Goal: Task Accomplishment & Management: Manage account settings

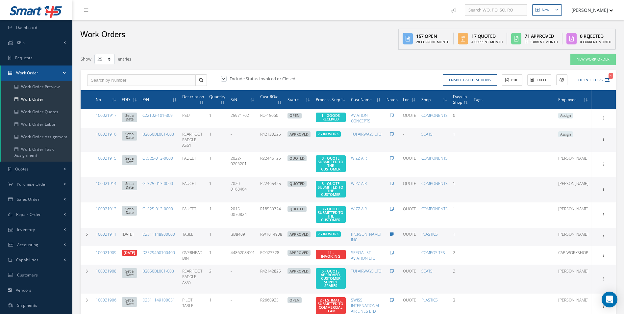
select select "25"
click at [610, 82] on icon "1" at bounding box center [607, 80] width 5 height 5
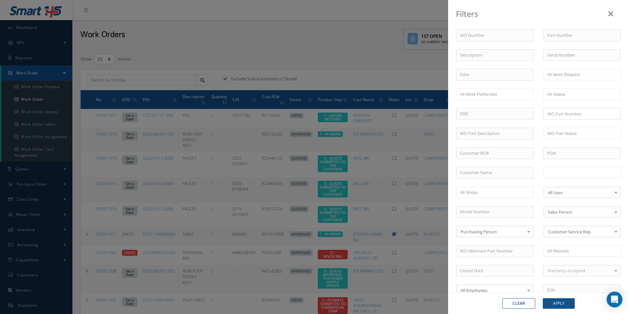
click at [579, 176] on input "text" at bounding box center [568, 173] width 42 height 8
click at [568, 304] on button "Apply" at bounding box center [559, 303] width 32 height 11
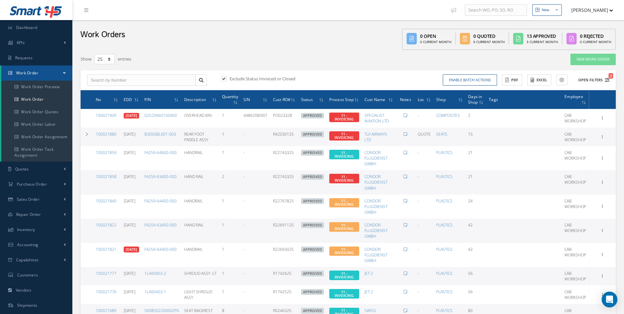
click at [609, 79] on icon "2" at bounding box center [607, 80] width 5 height 5
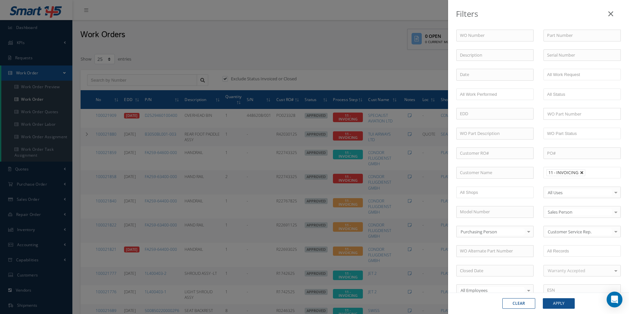
click at [581, 172] on link at bounding box center [582, 173] width 4 height 4
type input "All Proccess Step"
click at [578, 172] on input "text" at bounding box center [568, 173] width 42 height 8
click at [604, 172] on input "text" at bounding box center [607, 173] width 8 height 8
click at [595, 197] on div "WO Number Part Number Description Serial Number - BER CERTIFICATION FILE ONLY D…" at bounding box center [539, 234] width 174 height 408
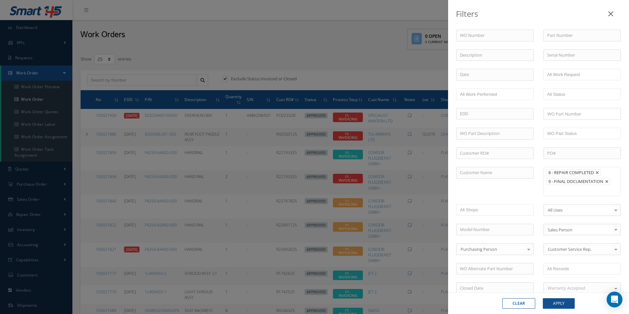
click at [590, 191] on ul "8 - REPAIR COMPLETED 9 - FINAL DOCUMENTATION" at bounding box center [582, 181] width 77 height 29
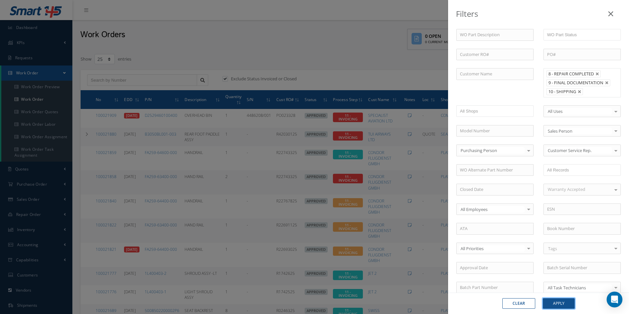
click at [567, 302] on button "Apply" at bounding box center [559, 303] width 32 height 11
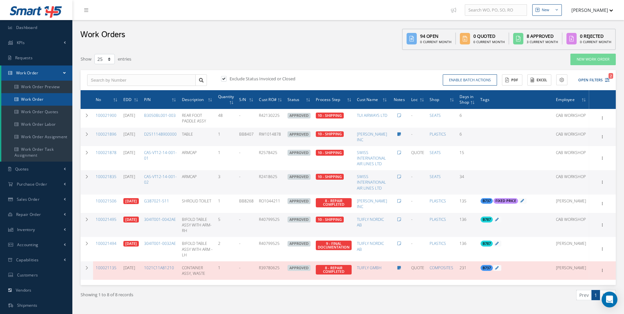
click at [50, 97] on link "Work Order" at bounding box center [36, 99] width 71 height 13
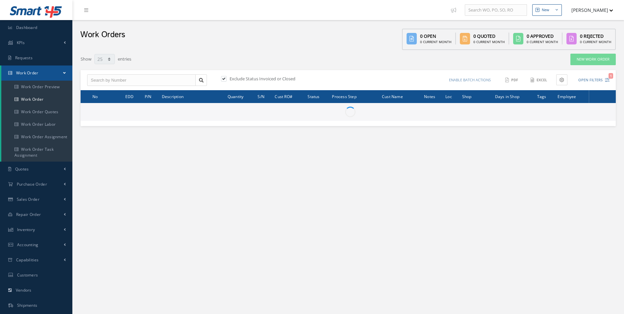
select select "25"
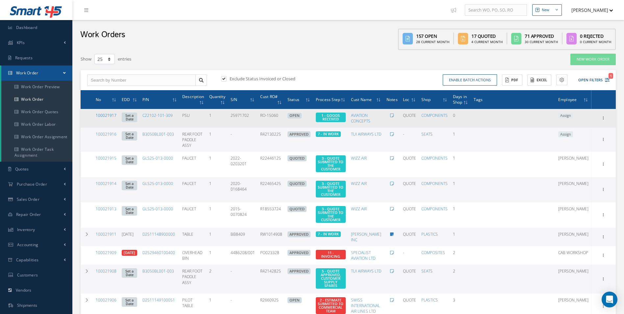
click at [114, 115] on link "100021917" at bounding box center [106, 116] width 21 height 6
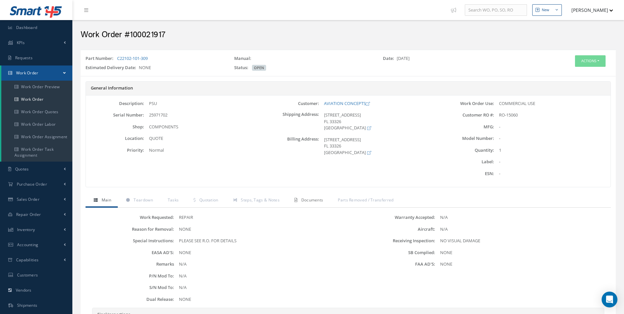
click at [312, 195] on link "Documents" at bounding box center [307, 201] width 43 height 14
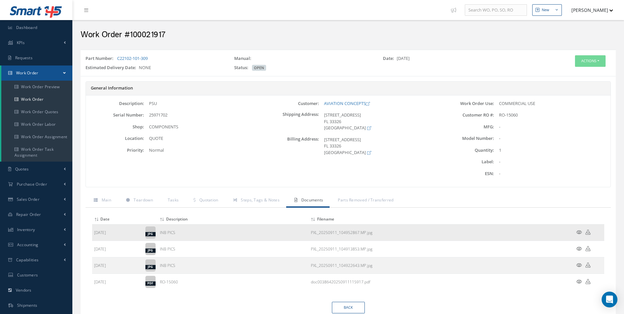
click at [581, 231] on icon at bounding box center [580, 232] width 6 height 5
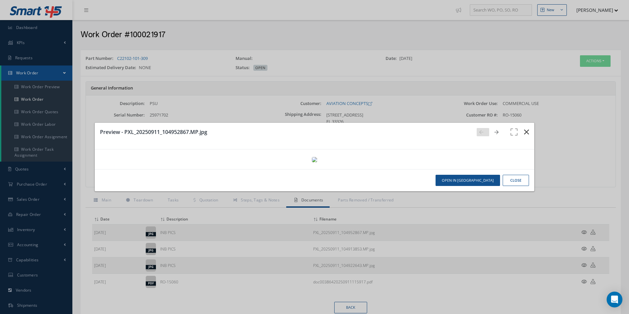
click at [524, 128] on icon "button" at bounding box center [526, 132] width 5 height 8
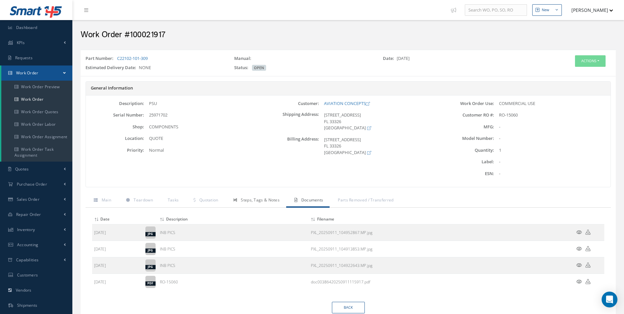
click at [256, 196] on link "Steps, Tags & Notes" at bounding box center [255, 201] width 61 height 14
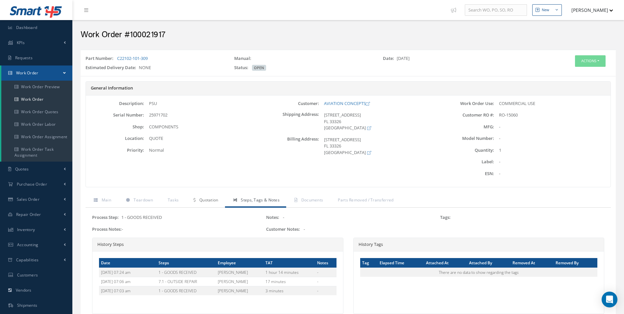
click at [209, 203] on link "Quotation" at bounding box center [205, 201] width 40 height 14
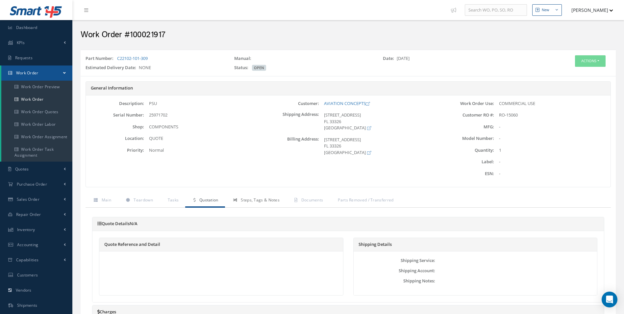
click at [277, 204] on link "Steps, Tags & Notes" at bounding box center [255, 201] width 61 height 14
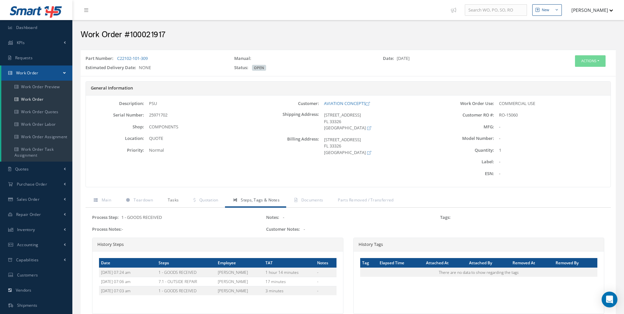
click at [177, 201] on span "Tasks" at bounding box center [173, 200] width 11 height 6
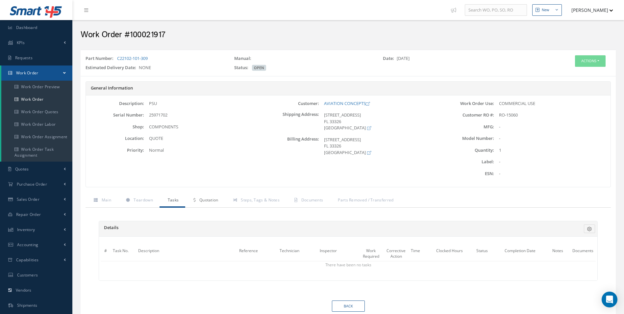
click at [205, 201] on span "Quotation" at bounding box center [208, 200] width 19 height 6
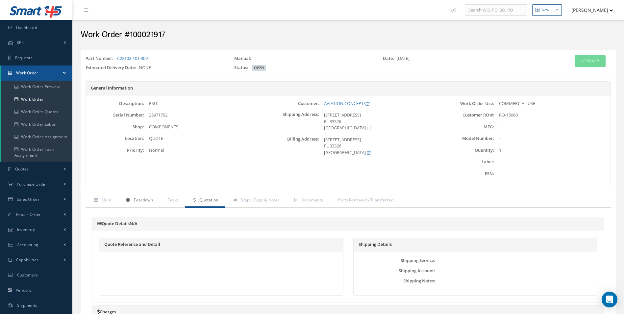
click at [149, 206] on link "Teardown" at bounding box center [139, 201] width 42 height 14
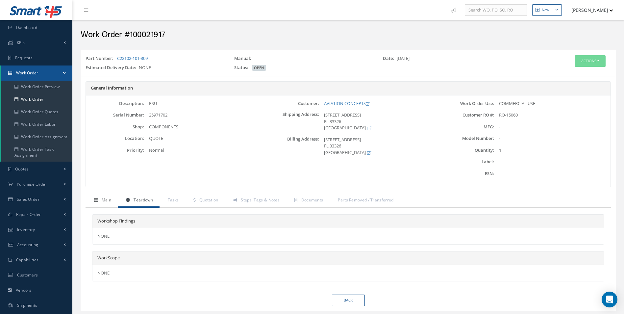
click at [100, 202] on link "Main" at bounding box center [102, 201] width 32 height 14
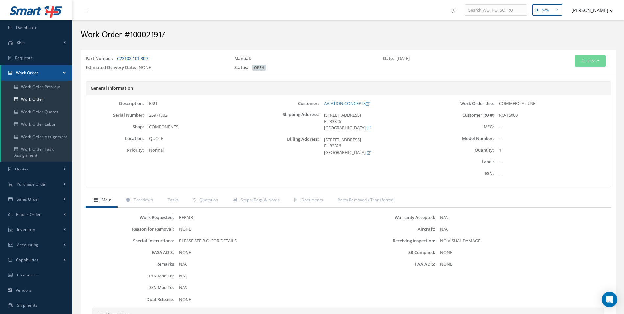
drag, startPoint x: 173, startPoint y: 59, endPoint x: 118, endPoint y: 61, distance: 55.0
click at [118, 61] on div "Part Number: C22102-101-309" at bounding box center [155, 59] width 149 height 9
copy link "C22102-101-309"
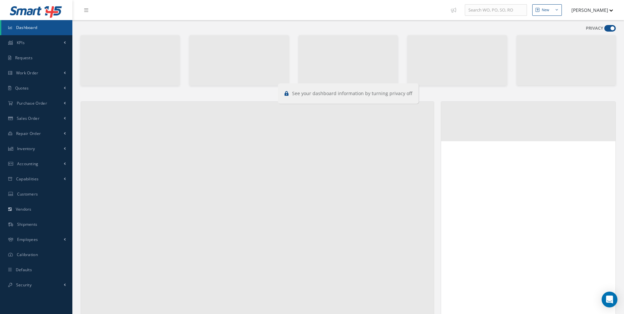
click at [603, 31] on label "PRIVACY" at bounding box center [594, 28] width 17 height 7
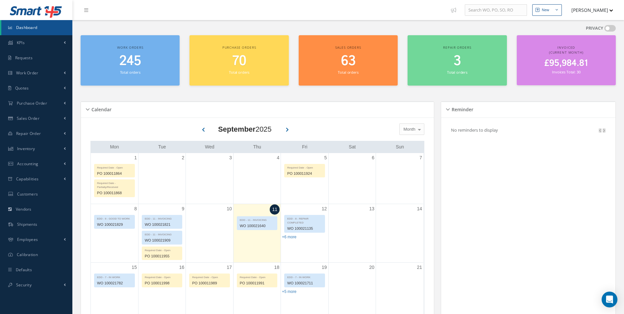
click at [611, 25] on span at bounding box center [611, 28] width 12 height 7
click at [605, 30] on input "checkbox" at bounding box center [605, 30] width 0 height 0
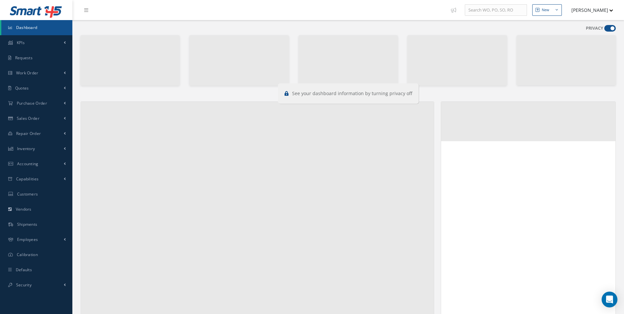
click at [610, 25] on span at bounding box center [611, 28] width 12 height 7
click at [605, 30] on input "checkbox" at bounding box center [605, 30] width 0 height 0
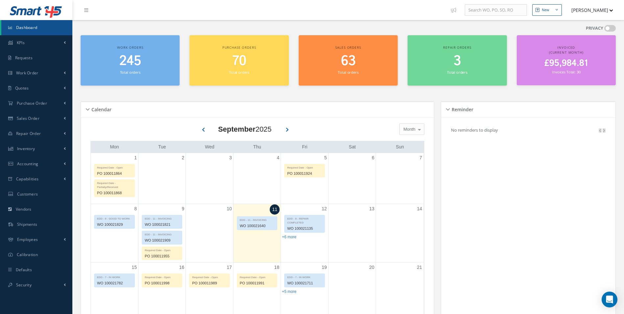
click at [610, 25] on span at bounding box center [611, 28] width 12 height 7
click at [605, 30] on input "checkbox" at bounding box center [605, 30] width 0 height 0
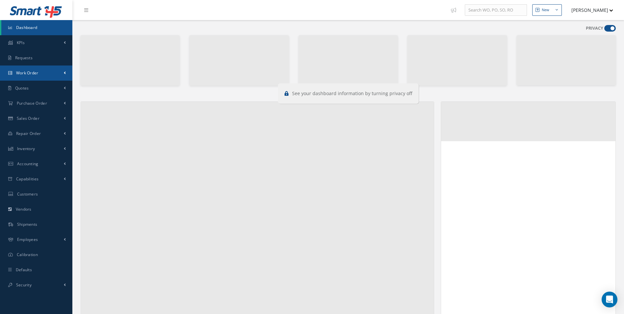
click at [27, 78] on link "Work Order" at bounding box center [36, 73] width 72 height 15
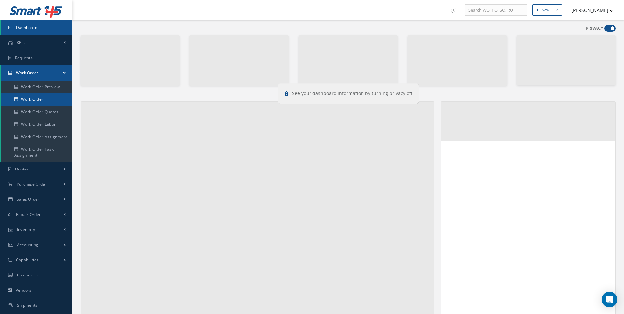
click at [29, 98] on link "Work Order" at bounding box center [37, 99] width 72 height 13
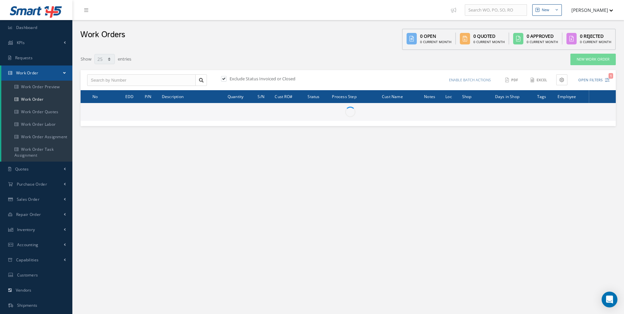
select select "25"
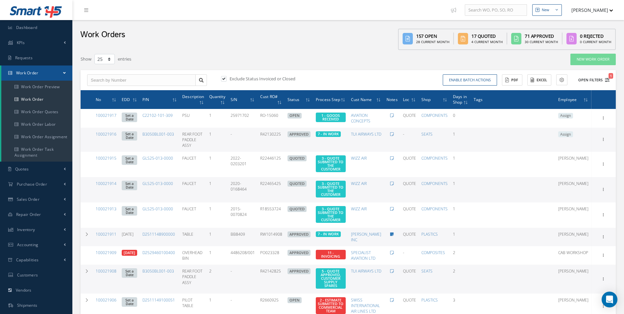
click at [609, 82] on icon "1" at bounding box center [607, 80] width 5 height 5
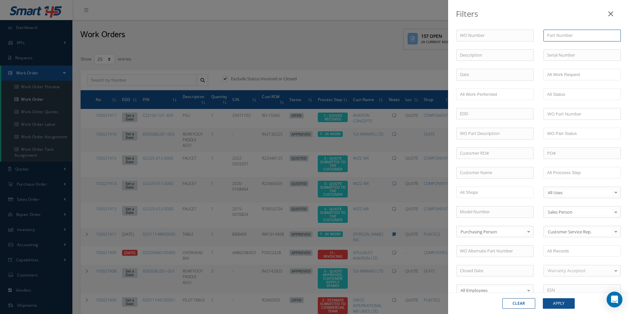
click at [561, 34] on input "text" at bounding box center [582, 36] width 77 height 12
paste input "C22102-101-309"
type input "C22102-101-309"
click at [559, 308] on button "Apply" at bounding box center [559, 303] width 32 height 11
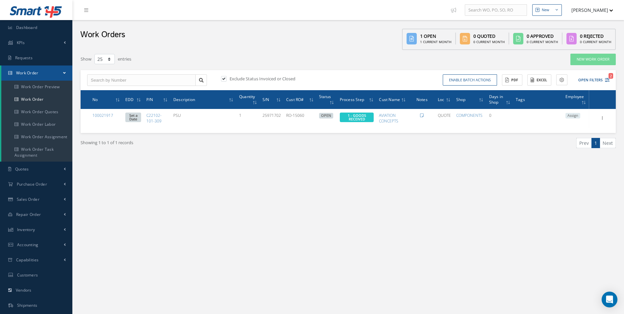
click at [228, 76] on label "Exclude Status Invoiced or Closed" at bounding box center [261, 79] width 67 height 6
click at [225, 77] on input "checkbox" at bounding box center [223, 79] width 4 height 4
checkbox input "false"
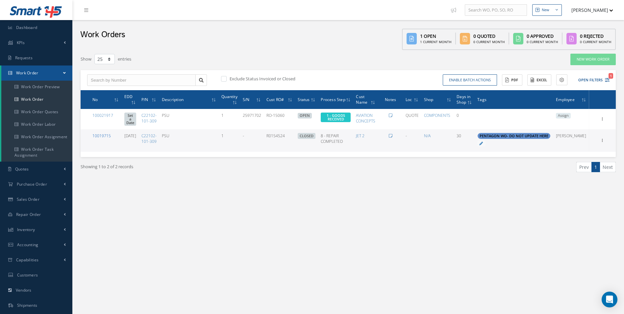
click at [106, 133] on link "10019715" at bounding box center [101, 136] width 18 height 6
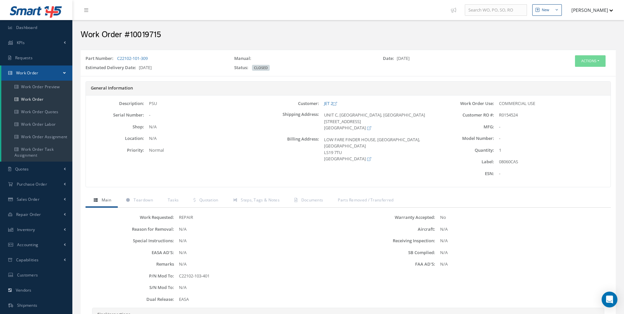
click at [305, 159] on div "08060CAS" at bounding box center [552, 162] width 117 height 7
copy div "08060CAS"
click at [36, 103] on link "Work Order" at bounding box center [36, 99] width 71 height 13
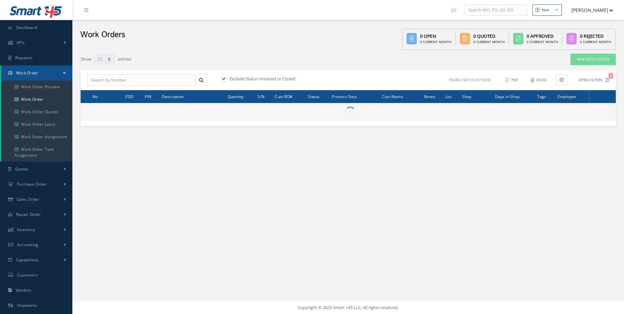
select select "25"
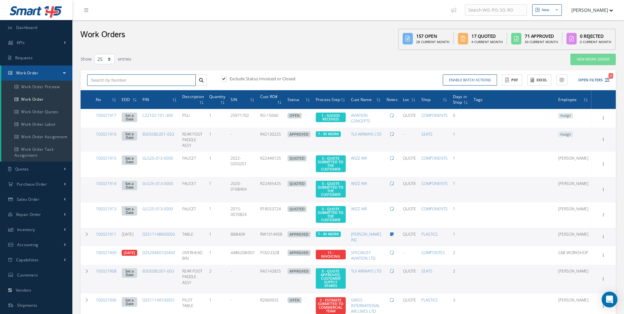
click at [125, 76] on input "text" at bounding box center [141, 80] width 109 height 12
type input "1"
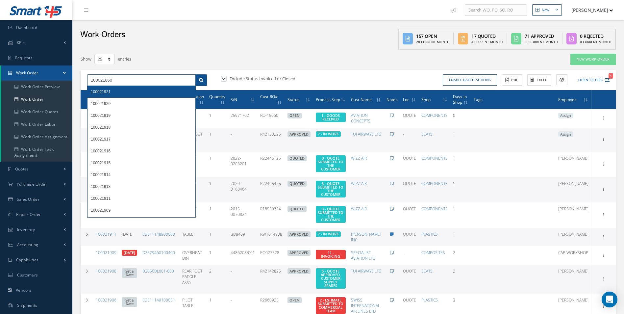
type input "100021860"
click at [203, 82] on icon at bounding box center [201, 80] width 5 height 5
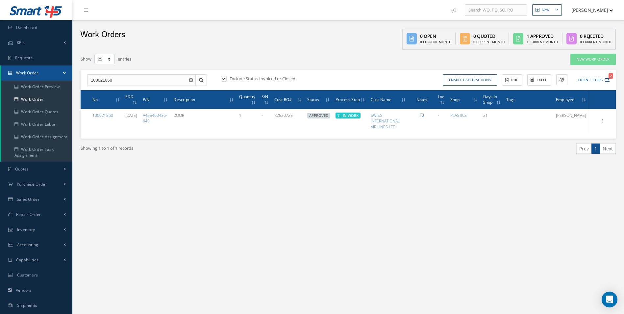
click at [242, 193] on div "New New Work Order New Purchase Order New Customer Quote New Sales Order New Re…" at bounding box center [348, 187] width 552 height 374
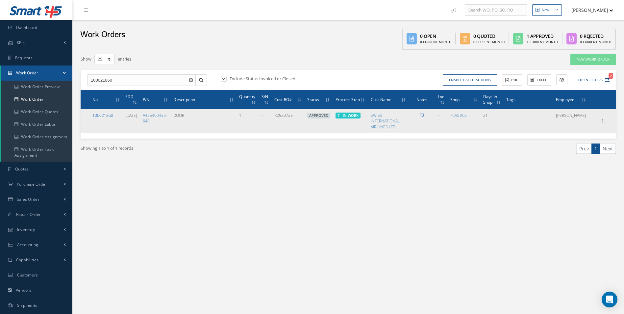
click at [107, 114] on link "100021860" at bounding box center [102, 116] width 21 height 6
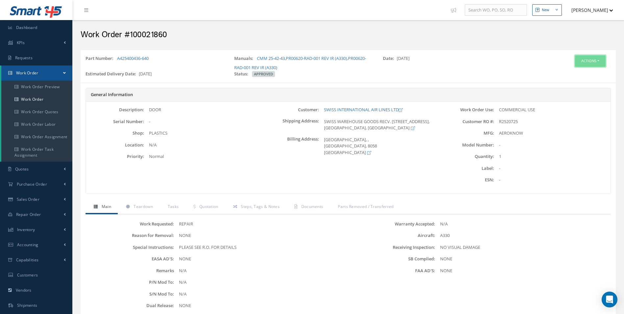
click at [592, 62] on button "Actions" at bounding box center [590, 61] width 31 height 12
click at [573, 72] on link "Edit" at bounding box center [580, 73] width 53 height 9
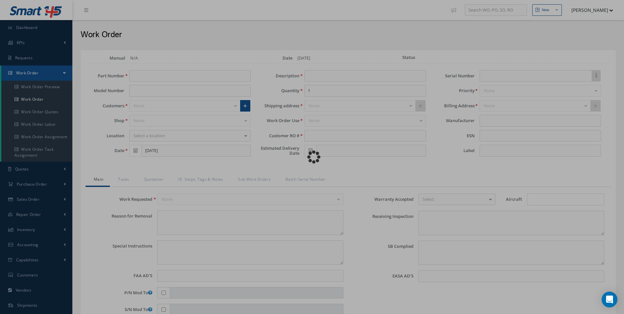
type input "A425400436-640"
type input "[DATE]"
type input "DOOR"
type input "R2520725"
type input "[DATE]"
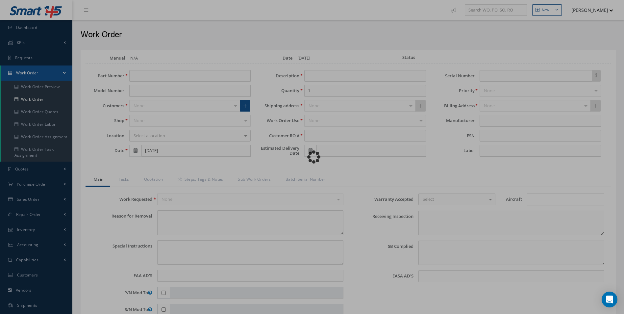
type textarea "NONE"
type textarea "PLEASE SEE R.O. FOR DETAILS"
type input "NONE"
type textarea "NO VISUAL DAMAGE"
type textarea "NONE"
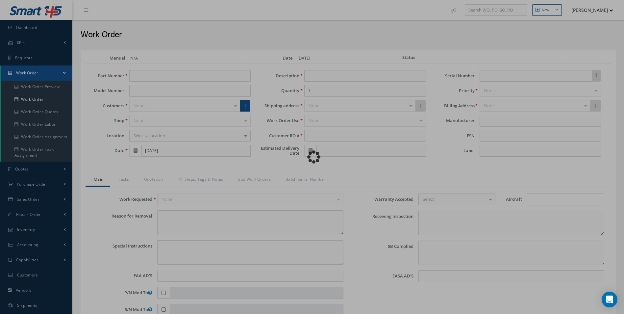
type input "NONE"
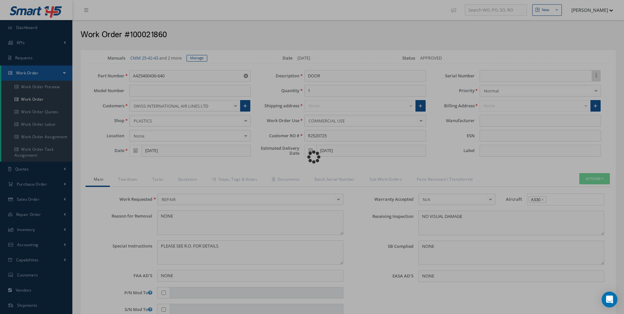
type input "AEROKNOW"
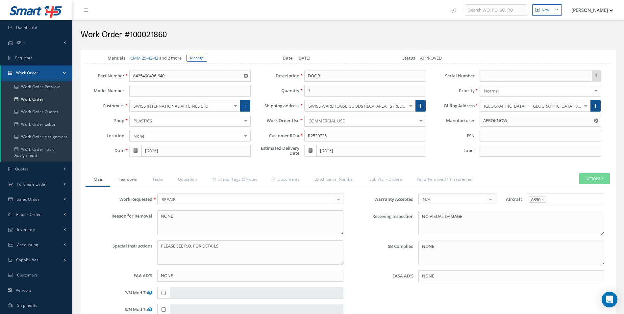
click at [128, 182] on link "Teardown" at bounding box center [127, 180] width 34 height 14
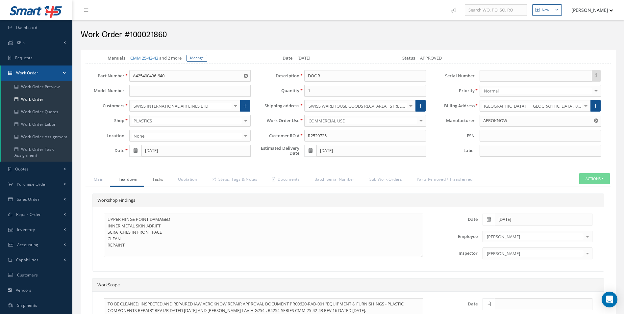
click at [158, 176] on link "Tasks" at bounding box center [157, 180] width 26 height 14
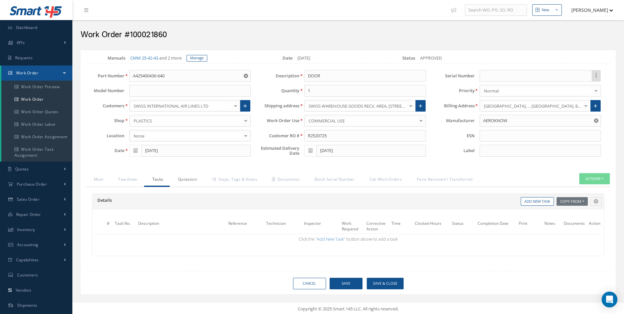
click at [178, 177] on link "Quotation" at bounding box center [187, 180] width 34 height 14
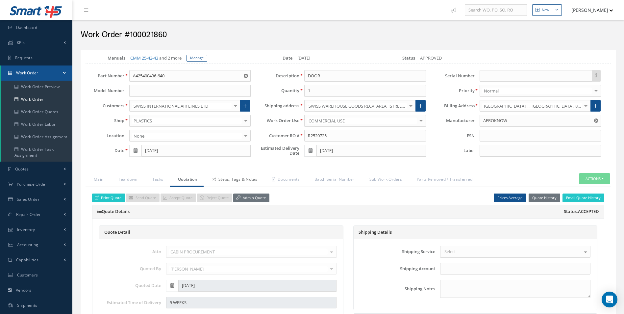
click at [223, 178] on link "Steps, Tags & Notes" at bounding box center [234, 180] width 60 height 14
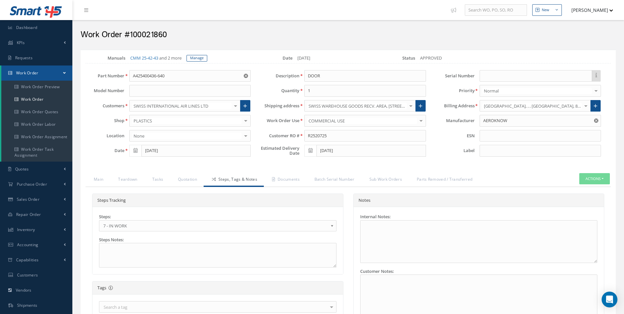
click at [119, 219] on div "Steps: 1 - GOODS RECEIVED 1.1- AWAITING CONTRACT REVIEW 2 - ESTIMATE SUBMITTED …" at bounding box center [218, 223] width 238 height 18
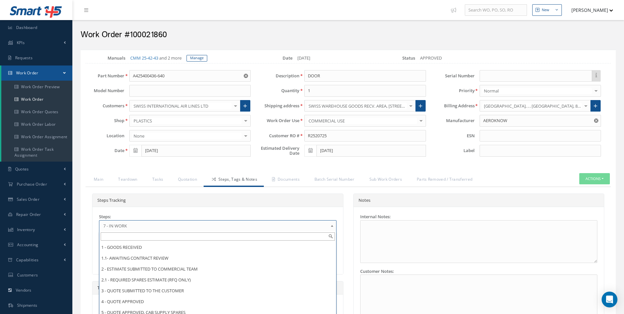
click at [123, 226] on span "7 - IN WORK" at bounding box center [215, 226] width 225 height 8
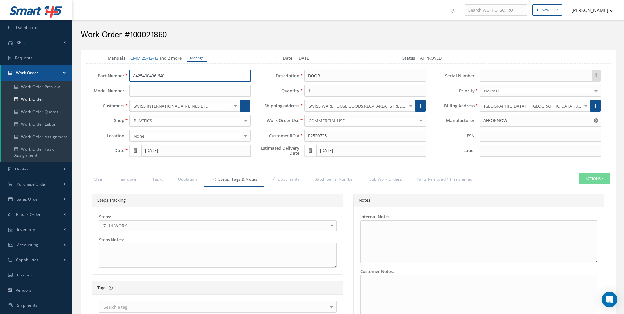
drag, startPoint x: 171, startPoint y: 78, endPoint x: 90, endPoint y: 77, distance: 80.7
click at [93, 77] on div "Part Number A425400436-640" at bounding box center [168, 76] width 175 height 12
drag, startPoint x: 287, startPoint y: 179, endPoint x: 297, endPoint y: 186, distance: 12.0
click at [287, 179] on link "Documents" at bounding box center [285, 180] width 42 height 14
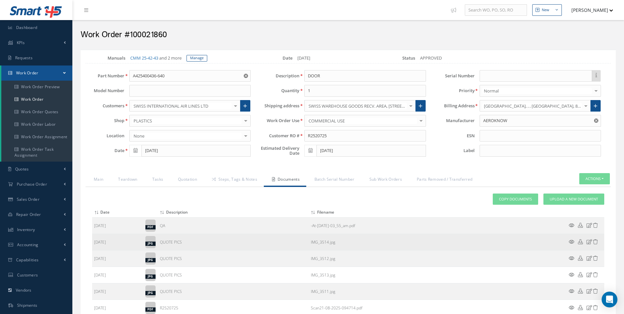
click at [574, 240] on icon at bounding box center [572, 241] width 6 height 5
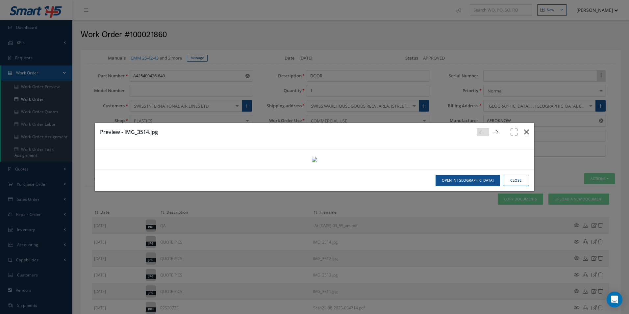
drag, startPoint x: 525, startPoint y: 17, endPoint x: 527, endPoint y: 29, distance: 12.3
click at [525, 123] on button "button" at bounding box center [526, 132] width 15 height 18
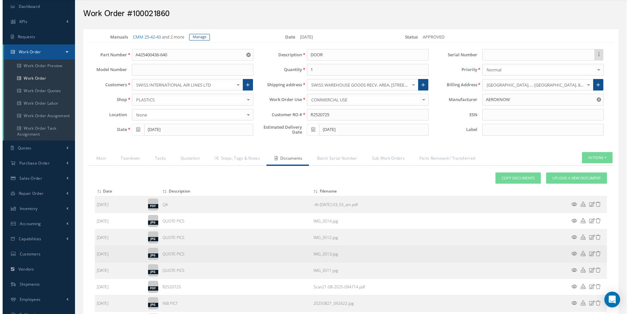
scroll to position [33, 0]
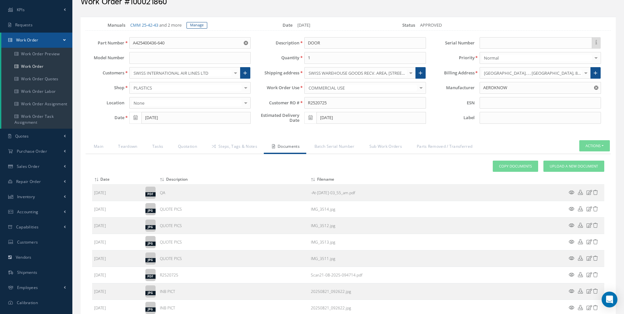
click at [572, 240] on icon at bounding box center [572, 241] width 6 height 5
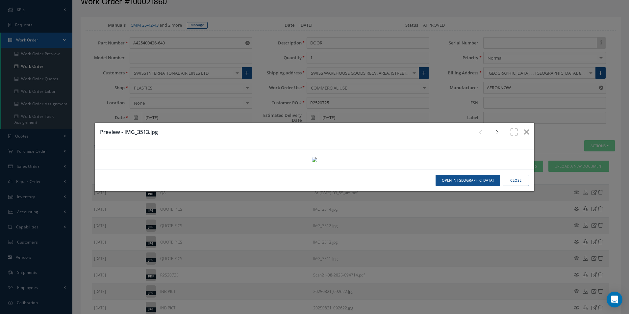
scroll to position [296, 0]
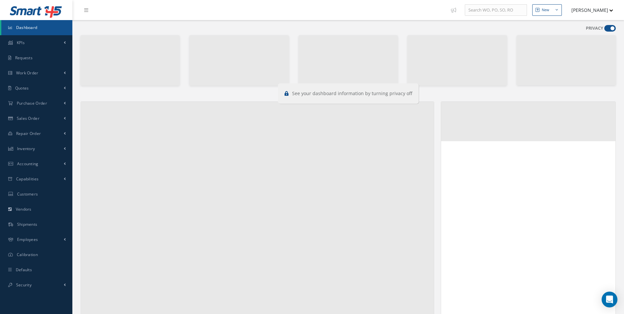
click at [606, 28] on span at bounding box center [611, 28] width 12 height 7
click at [605, 30] on input "checkbox" at bounding box center [605, 30] width 0 height 0
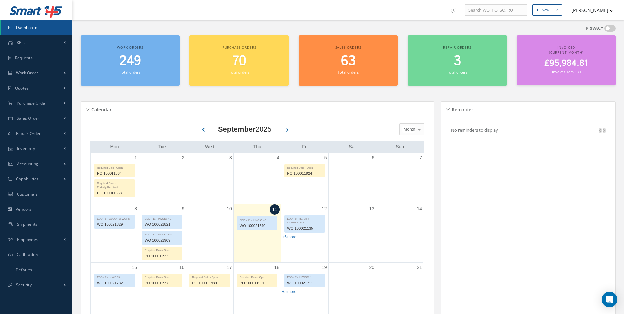
click at [606, 28] on span at bounding box center [611, 28] width 12 height 7
click at [605, 30] on input "checkbox" at bounding box center [605, 30] width 0 height 0
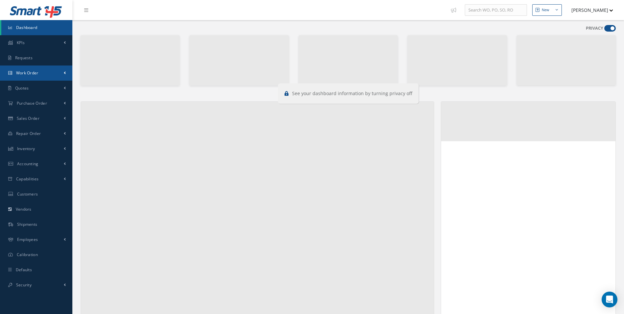
click at [38, 73] on span "Work Order" at bounding box center [27, 73] width 22 height 6
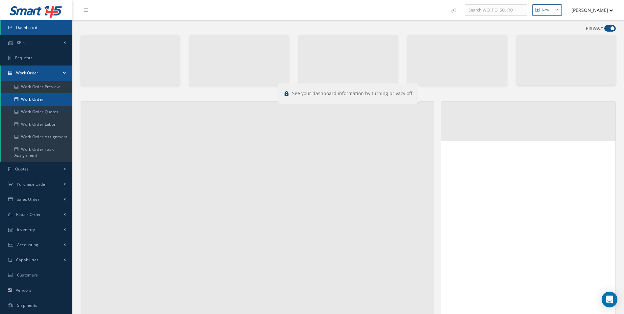
click at [39, 97] on link "Work Order" at bounding box center [36, 99] width 71 height 13
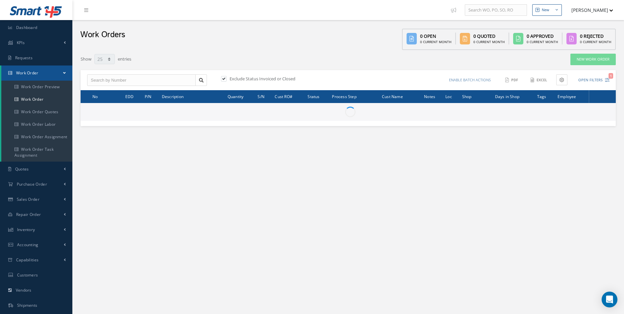
select select "25"
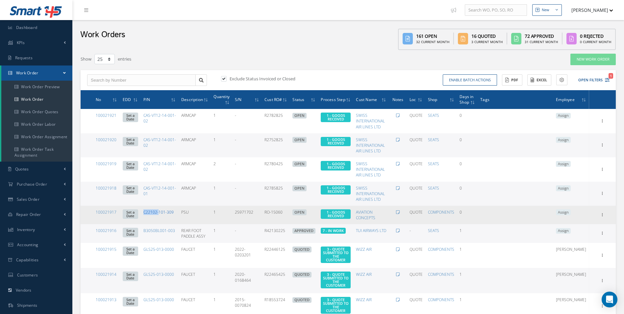
drag, startPoint x: 149, startPoint y: 216, endPoint x: 167, endPoint y: 215, distance: 18.5
click at [167, 215] on td "C22102-101-309" at bounding box center [160, 215] width 38 height 18
copy link "C22102-"
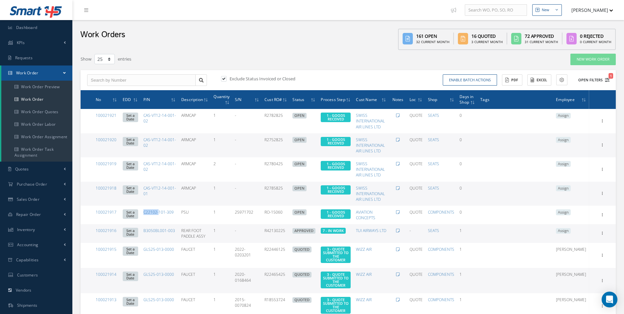
click at [609, 81] on icon "1" at bounding box center [607, 80] width 5 height 5
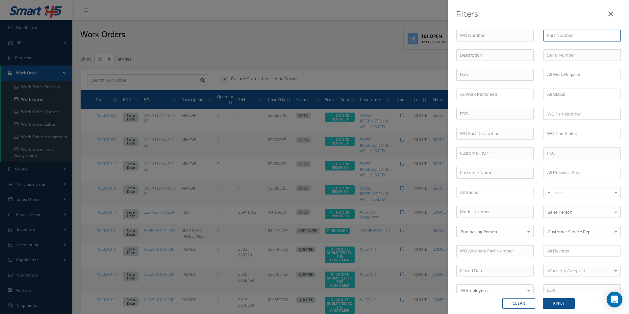
click at [580, 37] on input "text" at bounding box center [582, 36] width 77 height 12
paste input "C22102-"
type input "C22102-"
click at [553, 304] on button "Apply" at bounding box center [559, 303] width 32 height 11
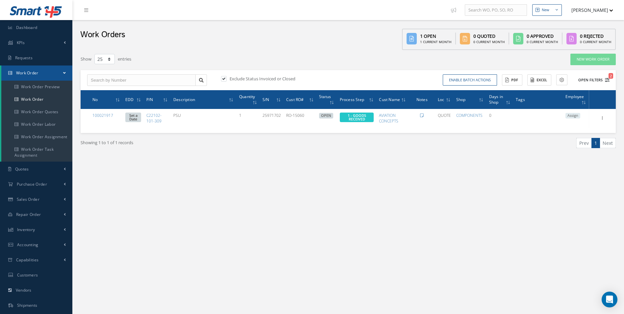
click at [609, 81] on icon "2" at bounding box center [607, 80] width 5 height 5
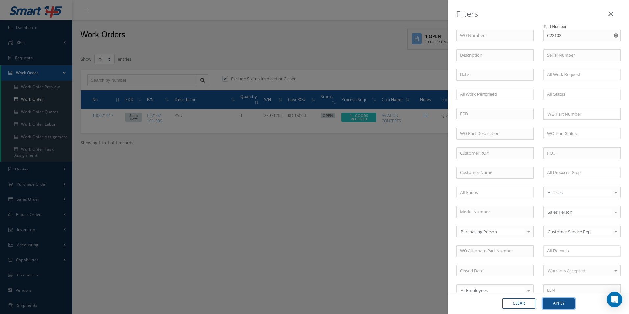
click at [551, 306] on button "Apply" at bounding box center [559, 303] width 32 height 11
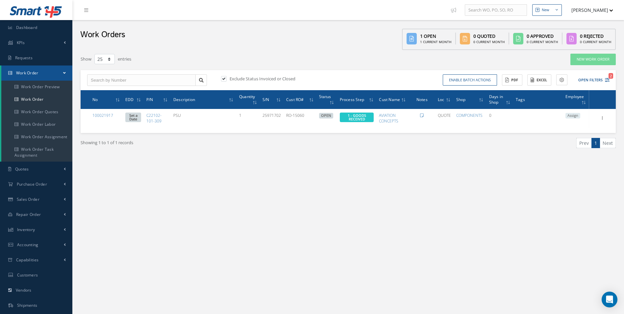
click at [226, 81] on label at bounding box center [227, 79] width 2 height 6
click at [224, 81] on input "checkbox" at bounding box center [223, 79] width 4 height 4
checkbox input "false"
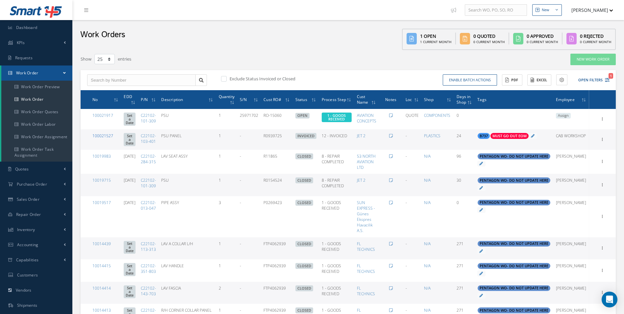
click at [105, 133] on link "100021527" at bounding box center [102, 136] width 21 height 6
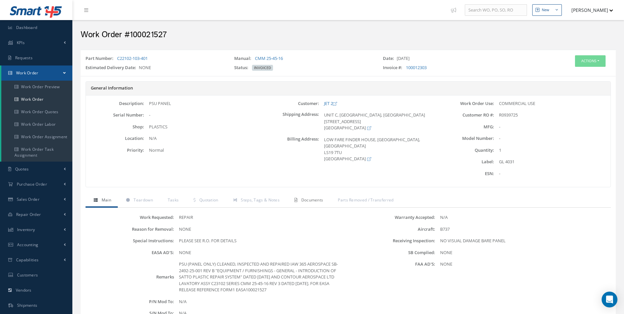
click at [304, 201] on span "Documents" at bounding box center [313, 200] width 22 height 6
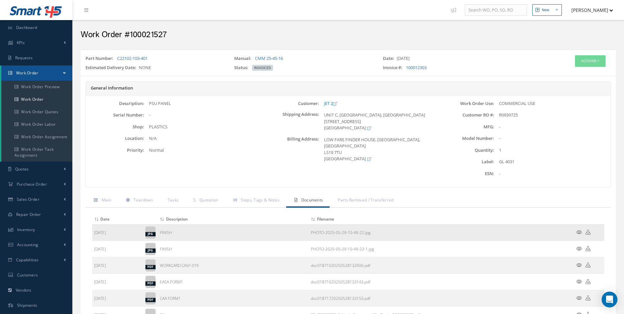
click at [579, 234] on icon at bounding box center [580, 232] width 6 height 5
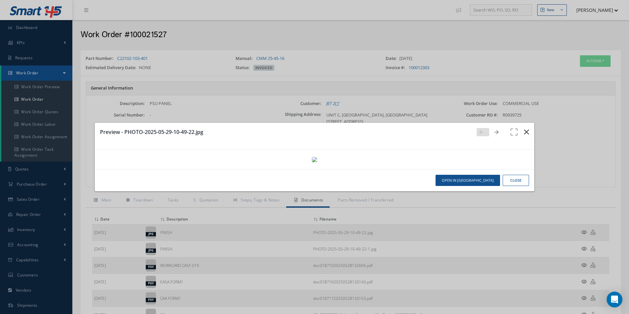
click at [520, 123] on button "button" at bounding box center [526, 132] width 15 height 18
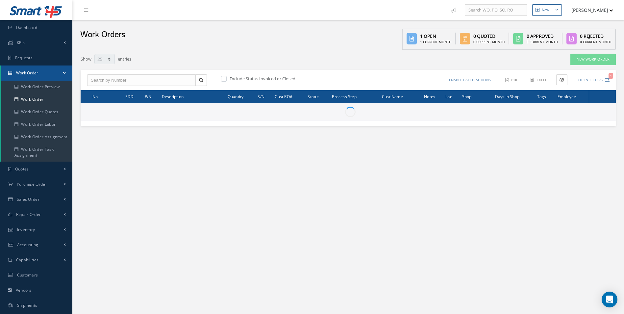
select select "25"
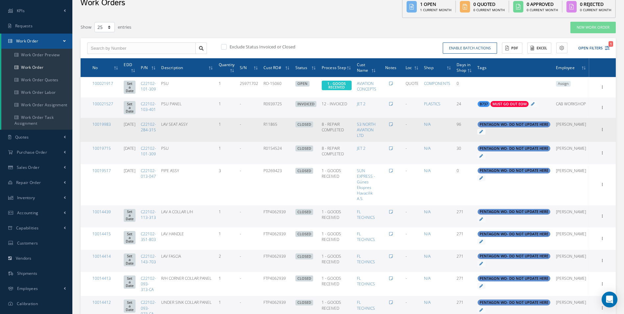
scroll to position [20, 0]
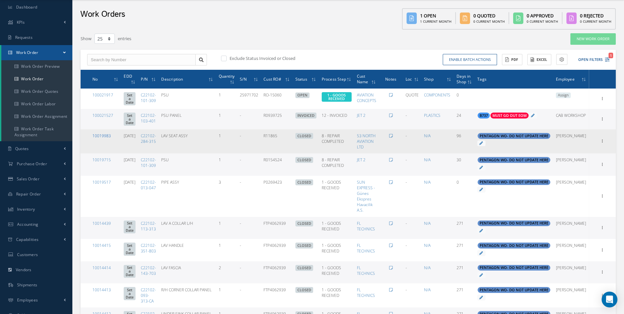
click at [104, 133] on link "10019983" at bounding box center [101, 136] width 18 height 6
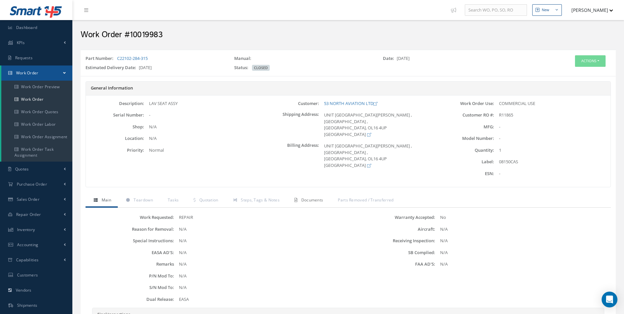
click at [304, 200] on span "Documents" at bounding box center [313, 200] width 22 height 6
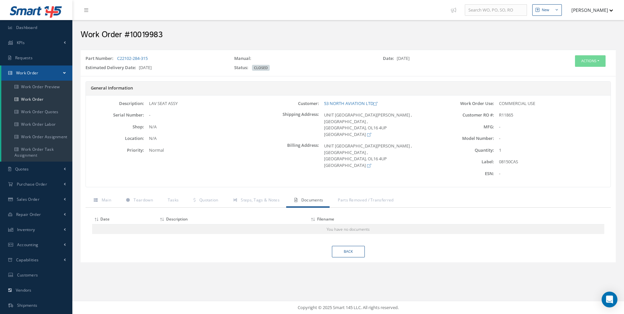
click at [525, 162] on div "08150CAS" at bounding box center [552, 162] width 117 height 7
click at [519, 162] on div "08150CAS" at bounding box center [552, 162] width 117 height 7
click at [513, 162] on div "08150CAS" at bounding box center [552, 162] width 117 height 7
copy div "08150CAS"
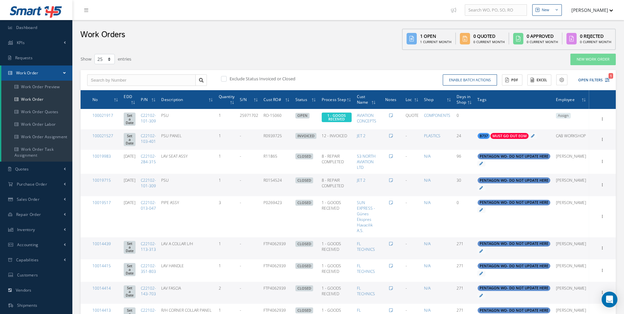
select select "25"
click at [102, 133] on link "100021527" at bounding box center [102, 136] width 21 height 6
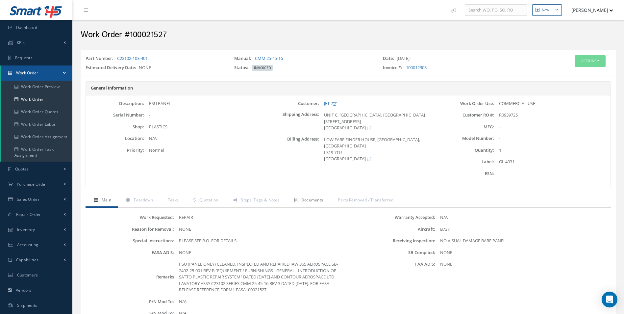
click at [318, 199] on span "Documents" at bounding box center [313, 200] width 22 height 6
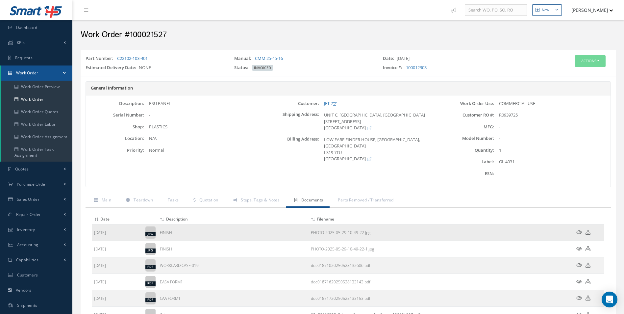
click at [578, 232] on icon at bounding box center [580, 232] width 6 height 5
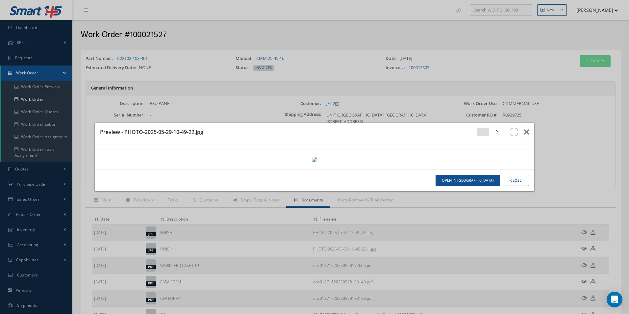
click at [525, 123] on button "button" at bounding box center [526, 132] width 15 height 18
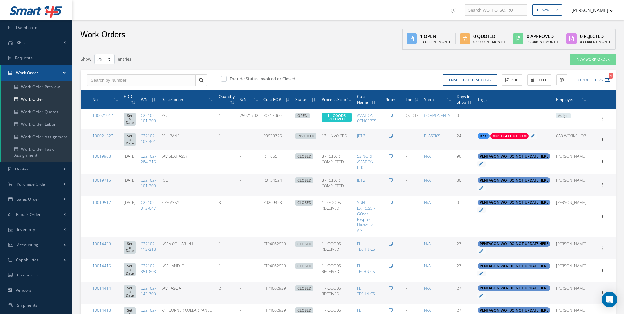
select select "25"
click at [105, 177] on link "10019715" at bounding box center [101, 180] width 18 height 6
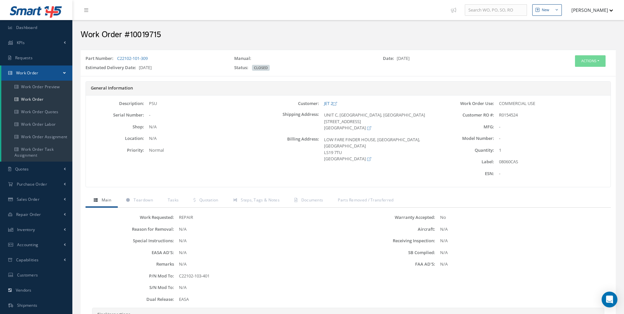
click at [507, 161] on div "08060CAS" at bounding box center [552, 162] width 117 height 7
copy div "08060CAS"
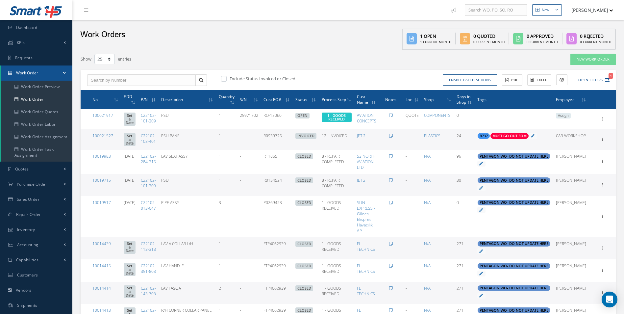
select select "25"
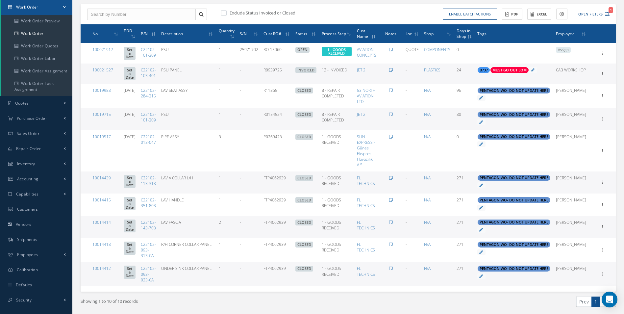
scroll to position [86, 0]
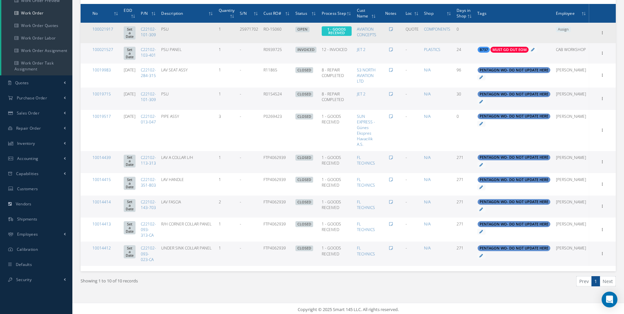
drag, startPoint x: 167, startPoint y: 37, endPoint x: 145, endPoint y: 28, distance: 22.9
click at [145, 28] on tr "100021917 Set a Date C22102-101-309 PSU 1 25971702 RO-15060 OPEN Elapsed Time: …" at bounding box center [349, 33] width 536 height 20
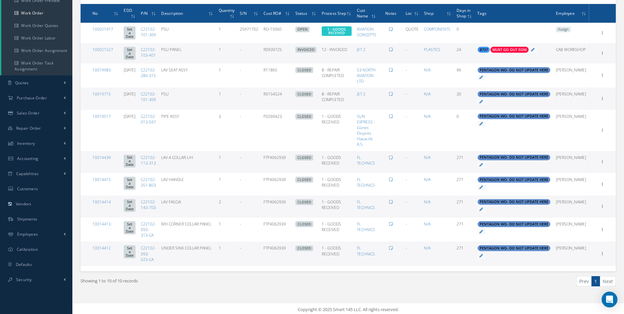
copy tr "C22102-101-309"
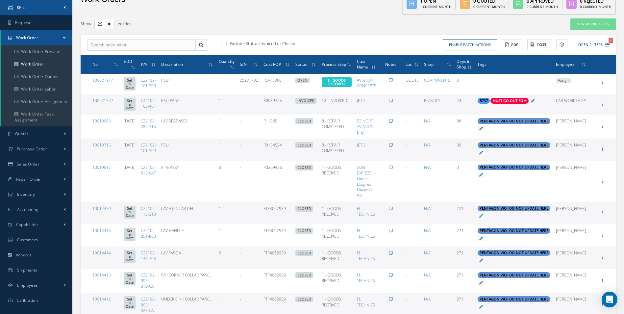
scroll to position [0, 0]
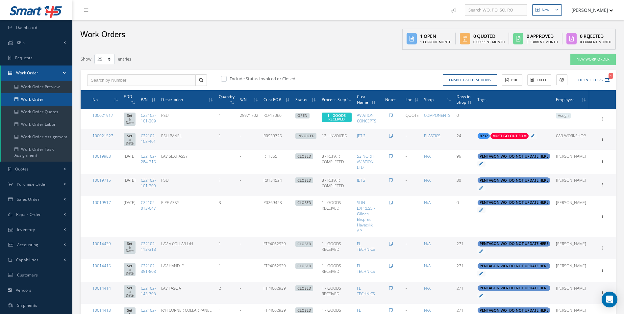
click at [38, 102] on link "Work Order" at bounding box center [36, 99] width 71 height 13
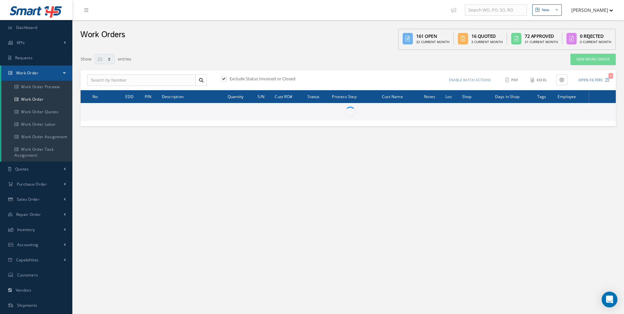
select select "25"
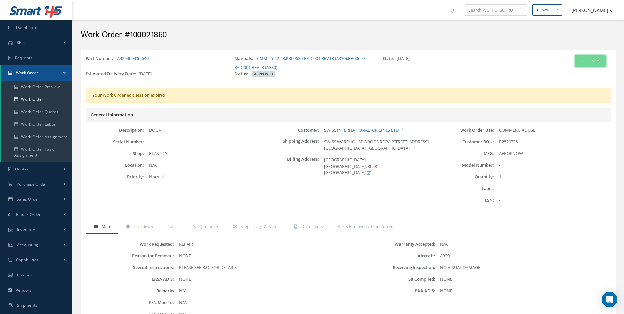
click at [595, 59] on button "Actions" at bounding box center [590, 61] width 31 height 12
click at [561, 75] on icon at bounding box center [563, 73] width 5 height 4
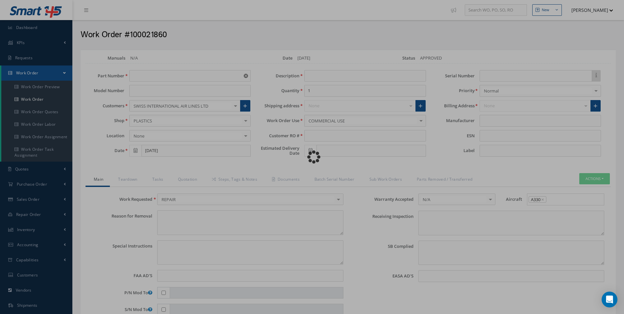
type input "A425400436-640"
type input "[DATE]"
type input "DOOR"
type input "R2520725"
type input "[DATE]"
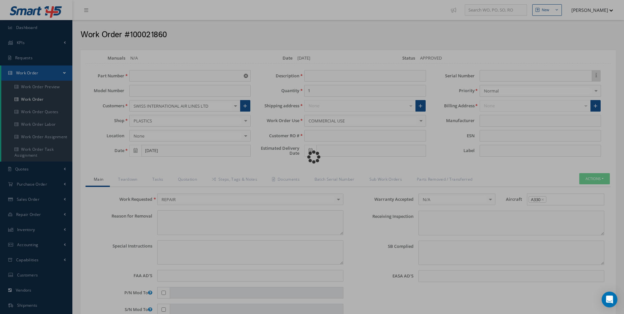
type textarea "NONE"
type textarea "PLEASE SEE R.O. FOR DETAILS"
type input "NONE"
type textarea "NO VISUAL DAMAGE"
type textarea "NONE"
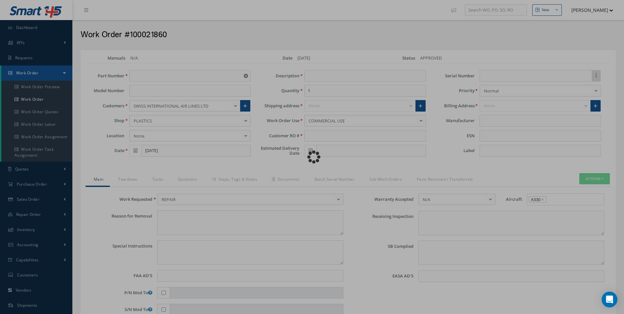
type input "NONE"
type input "AEROKNOW"
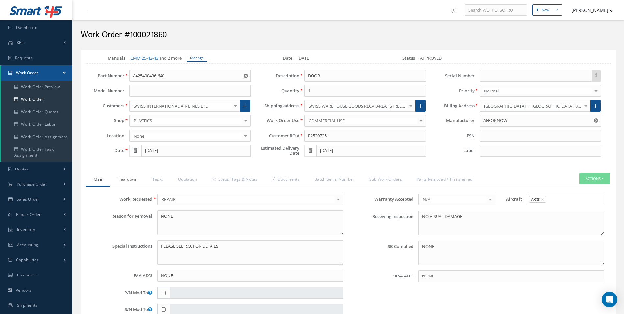
click at [122, 185] on link "Teardown" at bounding box center [127, 180] width 34 height 14
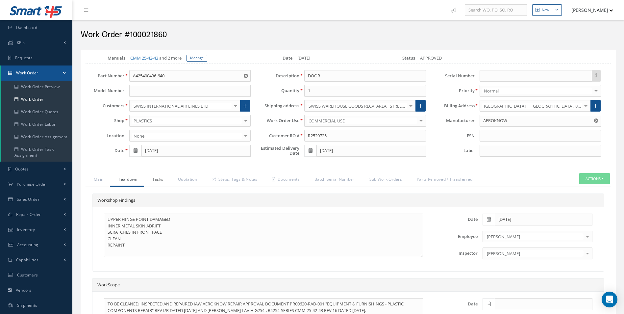
click at [149, 180] on link "Tasks" at bounding box center [157, 180] width 26 height 14
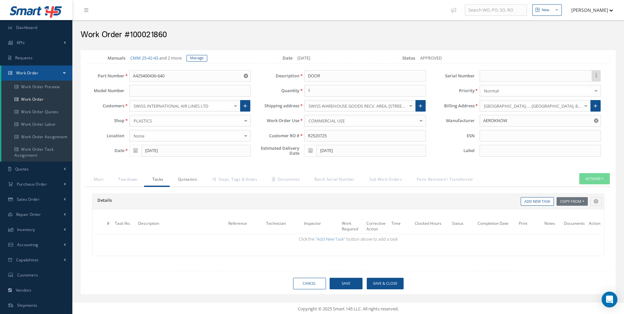
click at [175, 182] on link "Quotation" at bounding box center [187, 180] width 34 height 14
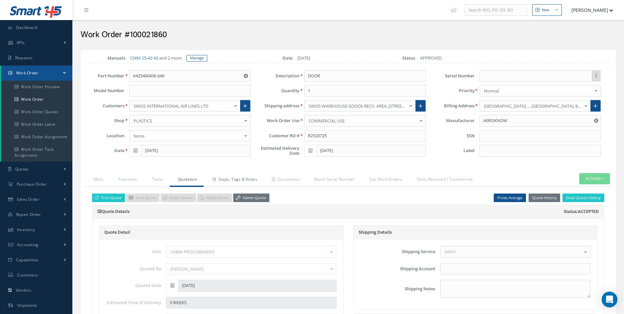
click at [230, 185] on link "Steps, Tags & Notes" at bounding box center [234, 180] width 60 height 14
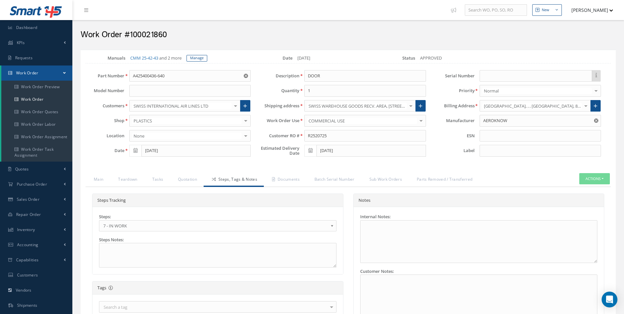
click at [143, 224] on span "7 - IN WORK" at bounding box center [215, 226] width 225 height 8
click at [296, 172] on div "Loading… Manuals CMM 25-42-43 and 2 more Manage Date 08/21/2025 Status APPROVED…" at bounding box center [349, 277] width 536 height 455
click at [295, 176] on link "Documents" at bounding box center [285, 180] width 42 height 14
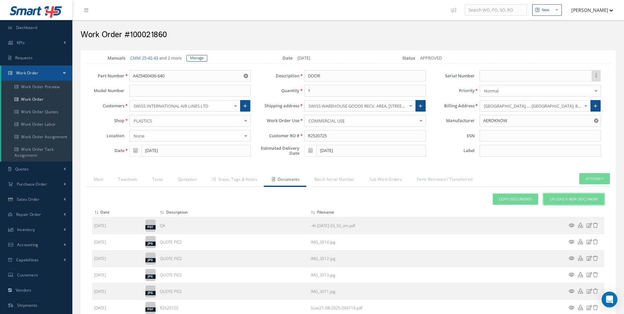
click at [573, 198] on span "Upload a New Document" at bounding box center [574, 200] width 48 height 6
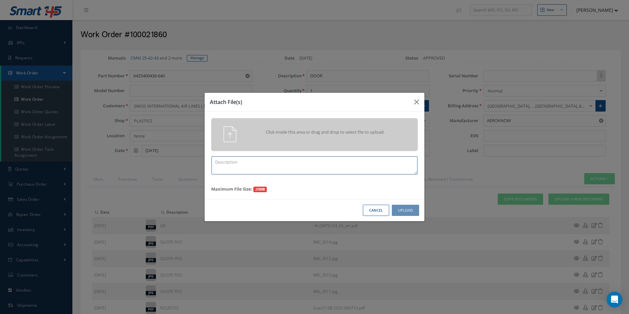
click at [261, 168] on textarea at bounding box center [315, 165] width 206 height 18
type textarea "FINISH"
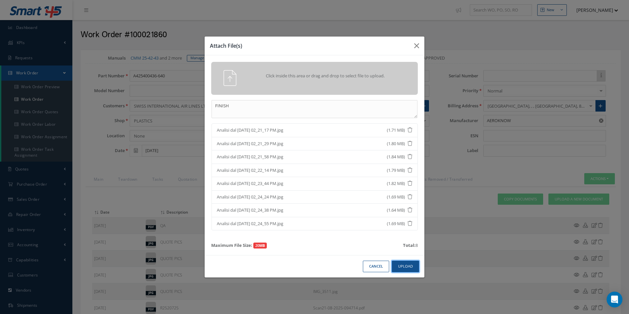
click at [404, 262] on button "Upload" at bounding box center [405, 267] width 27 height 12
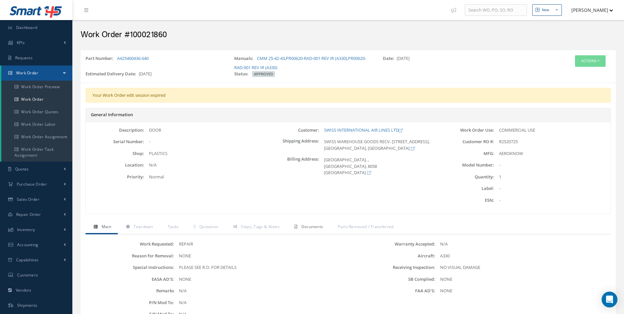
click at [309, 227] on span "Documents" at bounding box center [313, 227] width 22 height 6
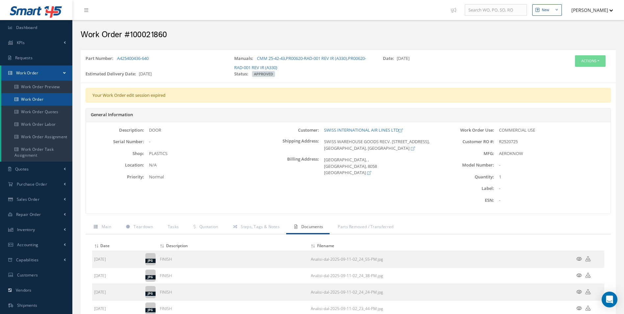
click at [39, 98] on link "Work Order" at bounding box center [36, 99] width 71 height 13
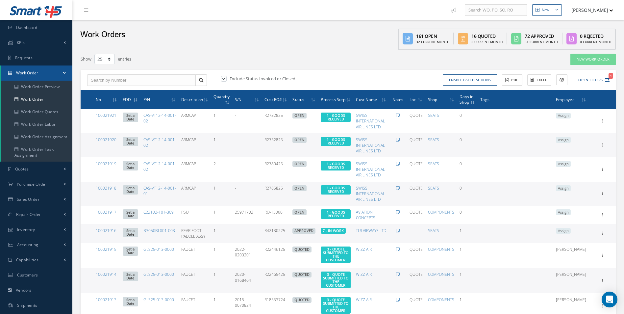
select select "25"
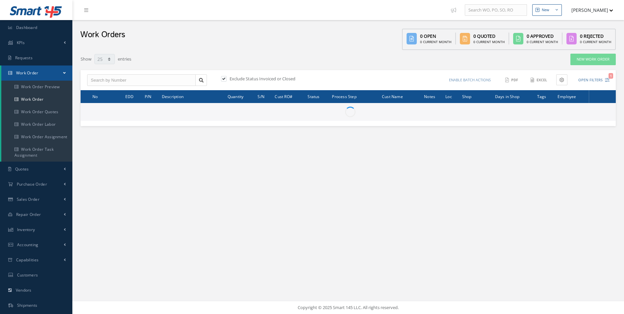
select select "25"
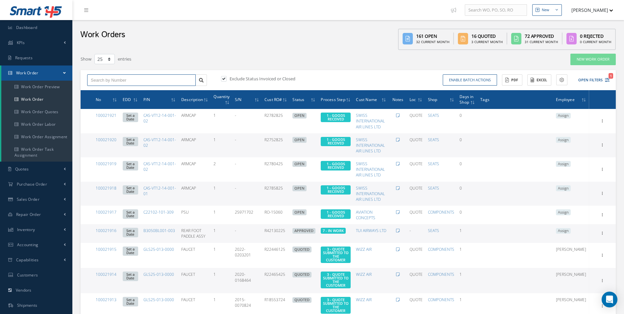
click at [101, 81] on input "text" at bounding box center [141, 80] width 109 height 12
type input "100021807"
click at [110, 91] on span "100021807" at bounding box center [101, 92] width 20 height 5
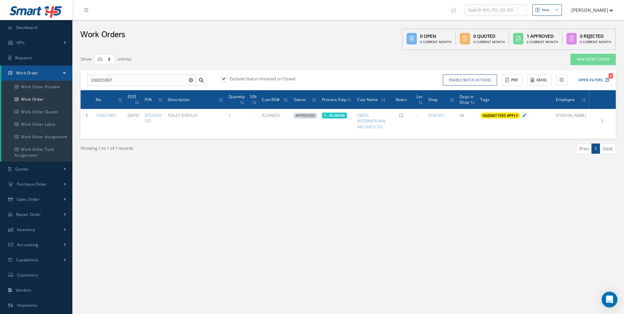
click at [419, 222] on div "New New Work Order New Purchase Order New Customer Quote New Sales Order New Re…" at bounding box center [348, 187] width 552 height 374
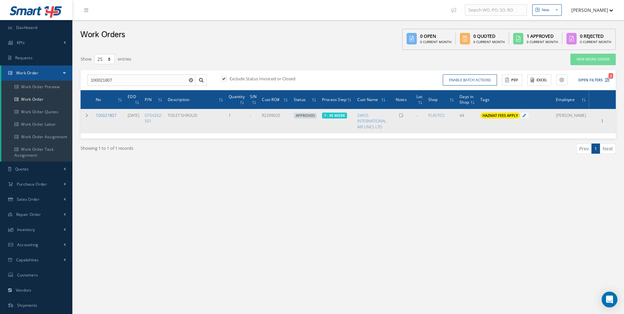
click at [108, 115] on link "100021807" at bounding box center [106, 116] width 21 height 6
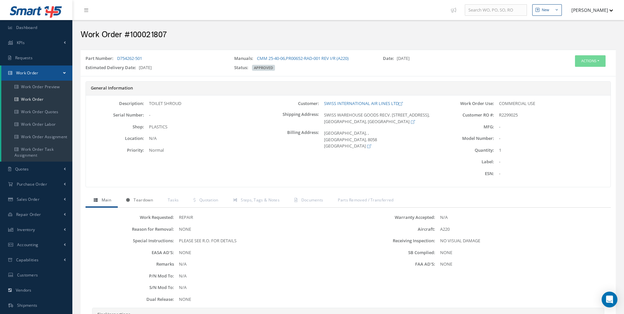
click at [154, 195] on link "Teardown" at bounding box center [139, 201] width 42 height 14
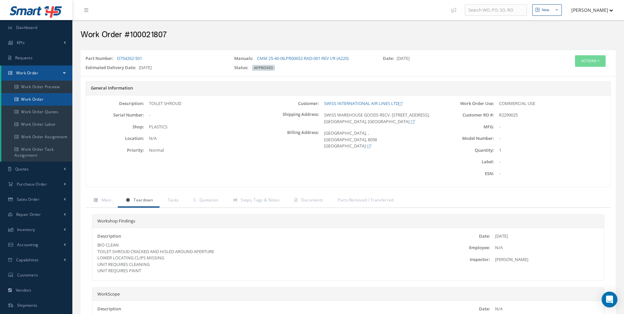
click at [41, 98] on link "Work Order" at bounding box center [36, 99] width 71 height 13
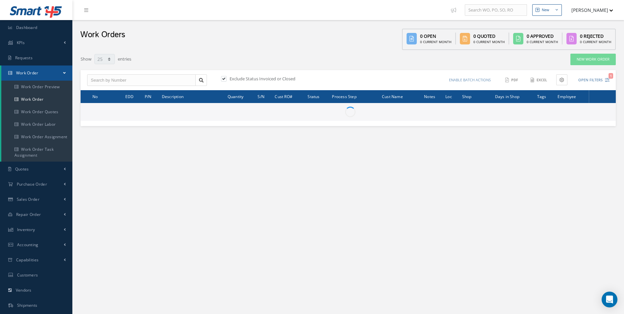
select select "25"
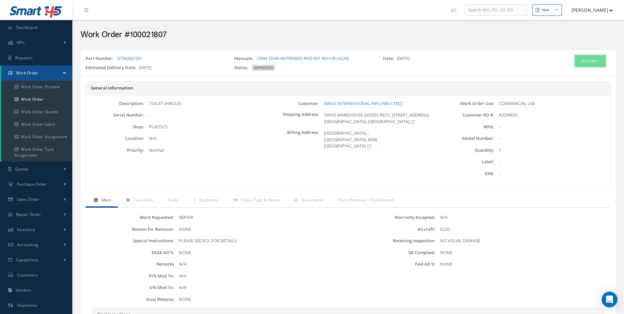
click at [591, 59] on button "Actions" at bounding box center [590, 61] width 31 height 12
click at [571, 75] on link "Edit" at bounding box center [580, 73] width 53 height 9
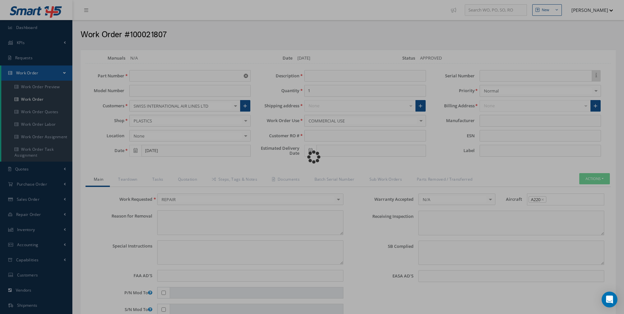
type input "D754262-501"
type input "[DATE]"
type input "TOILET SHROUD"
type input "R2299025"
type input "[DATE]"
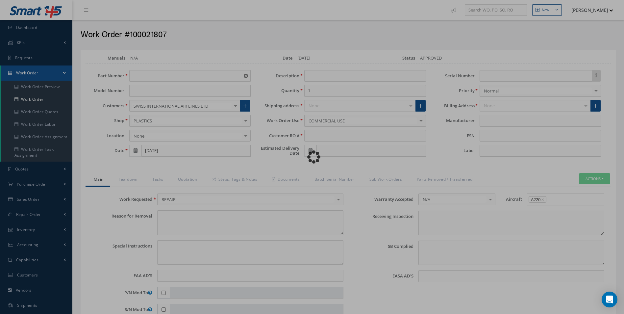
type textarea "NONE"
type textarea "PLEASE SEE R.O. FOR DETAILS"
type input "NONE"
type textarea "NO VISUAL DAMAGE"
type textarea "NONE"
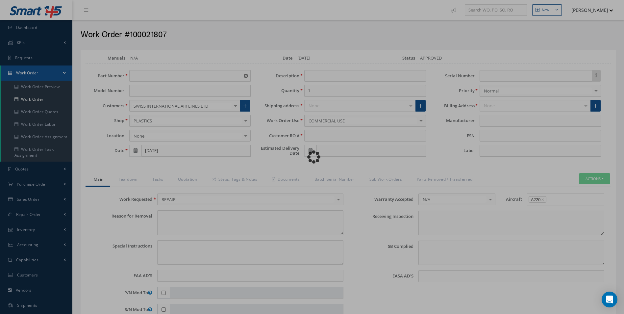
type input "NONE"
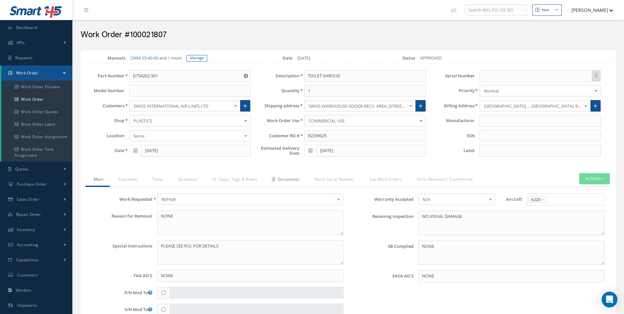
click at [287, 178] on link "Documents" at bounding box center [285, 180] width 42 height 14
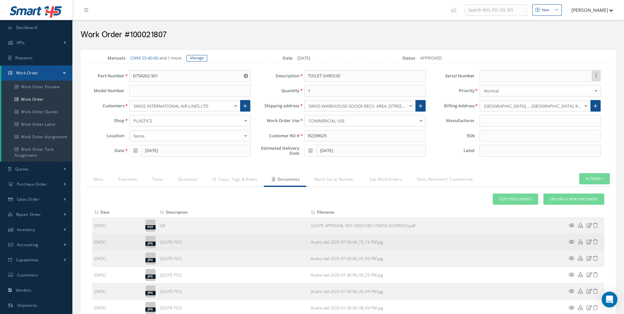
click at [570, 241] on icon at bounding box center [572, 241] width 6 height 5
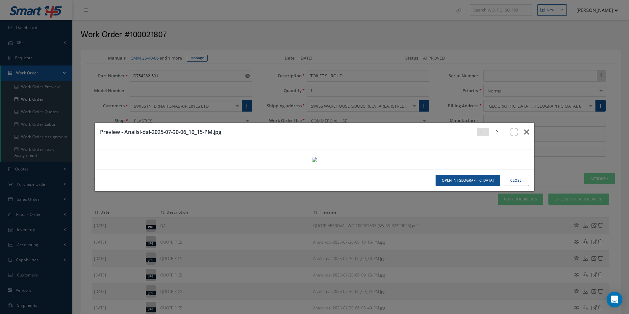
click at [523, 123] on button "button" at bounding box center [526, 132] width 15 height 18
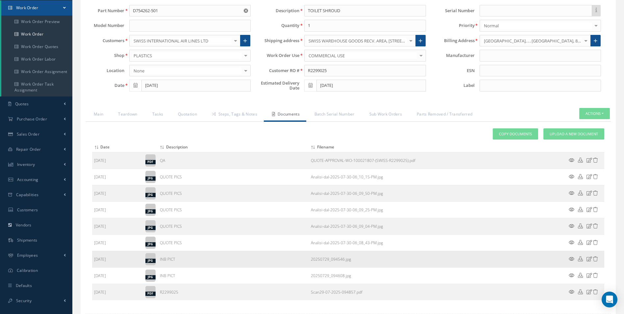
scroll to position [66, 0]
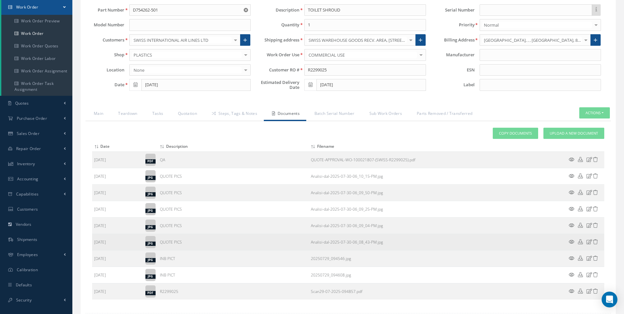
click at [570, 243] on icon at bounding box center [572, 241] width 6 height 5
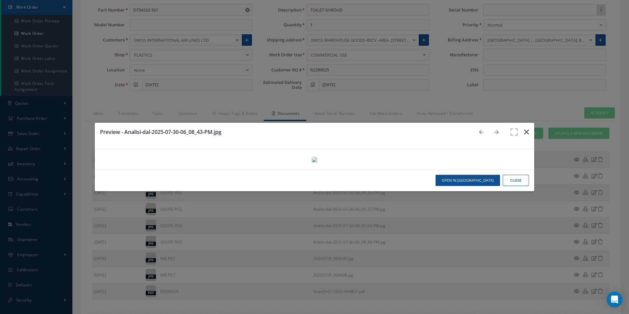
click at [524, 128] on icon "button" at bounding box center [526, 132] width 5 height 8
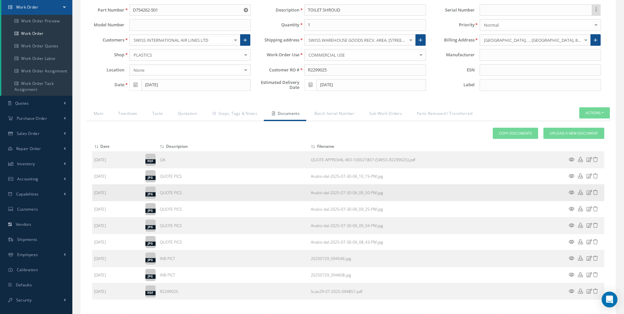
click at [570, 193] on icon at bounding box center [572, 192] width 6 height 5
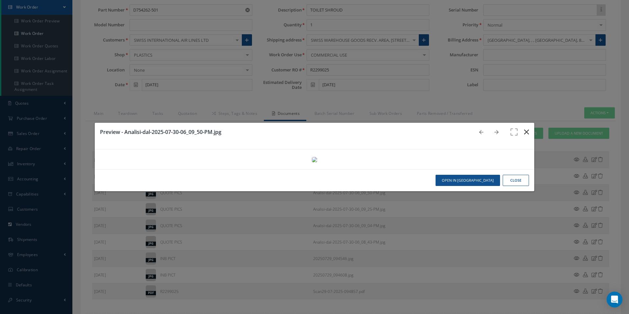
click at [524, 128] on icon "button" at bounding box center [526, 132] width 5 height 8
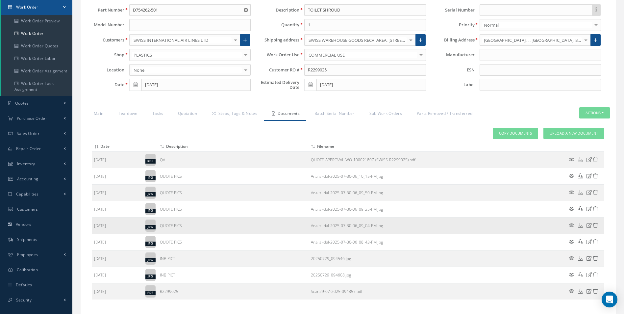
click at [570, 226] on icon at bounding box center [572, 225] width 6 height 5
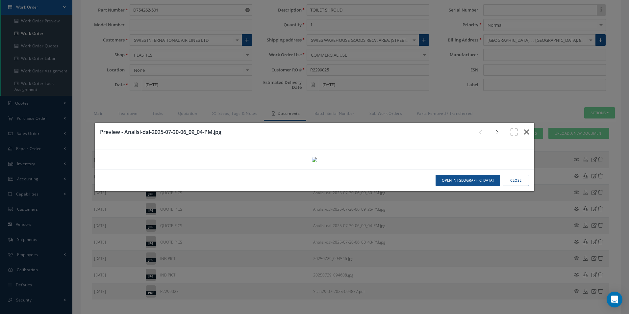
click at [524, 128] on icon "button" at bounding box center [526, 132] width 5 height 8
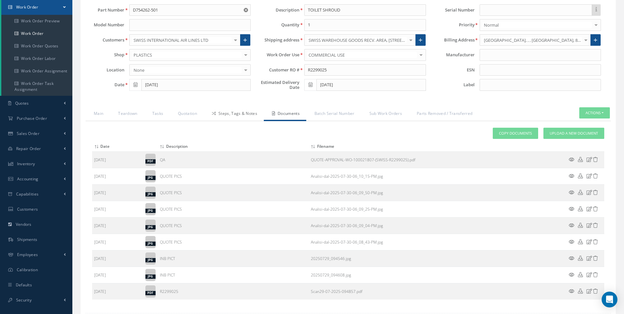
click at [242, 116] on link "Steps, Tags & Notes" at bounding box center [234, 114] width 60 height 14
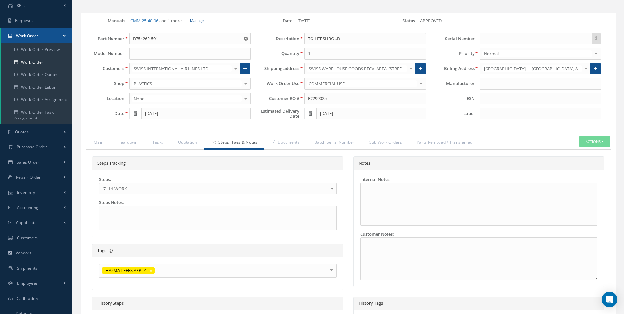
scroll to position [0, 0]
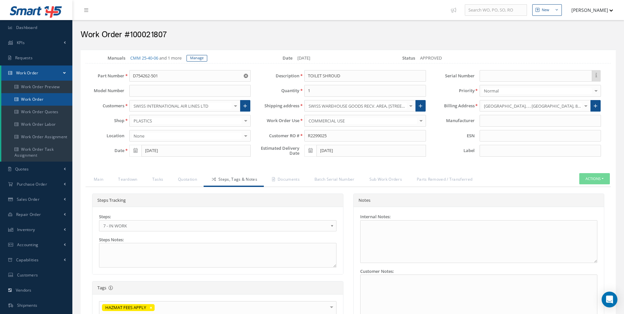
click at [46, 98] on link "Work Order" at bounding box center [36, 99] width 71 height 13
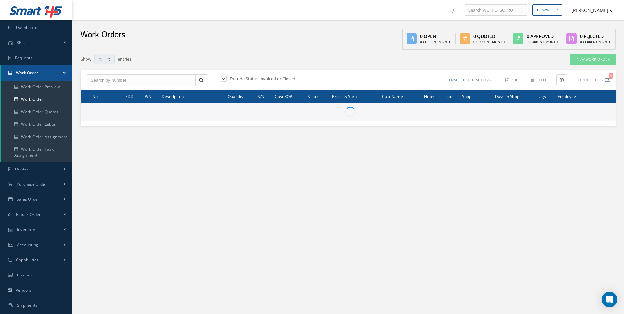
select select "25"
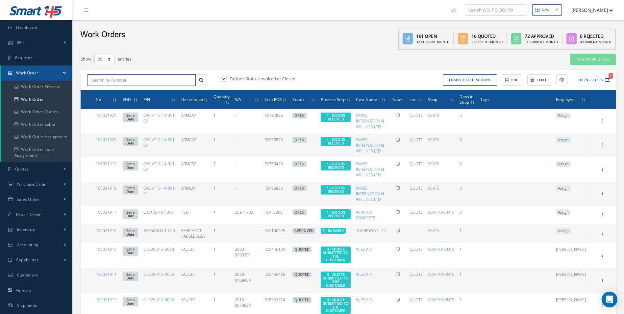
click at [125, 83] on input "text" at bounding box center [141, 80] width 109 height 12
type input "100021807"
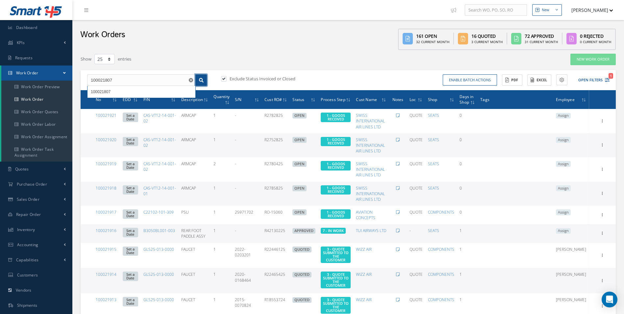
click at [198, 81] on link at bounding box center [202, 80] width 12 height 12
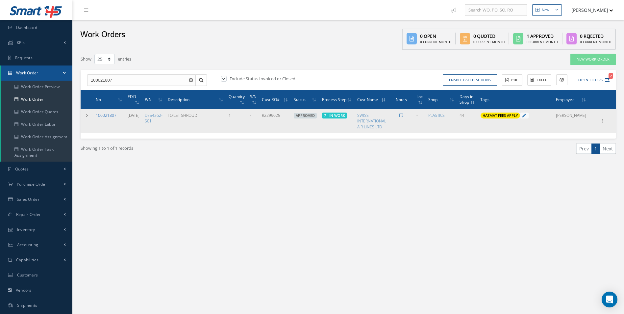
click at [108, 116] on link "100021807" at bounding box center [106, 116] width 21 height 6
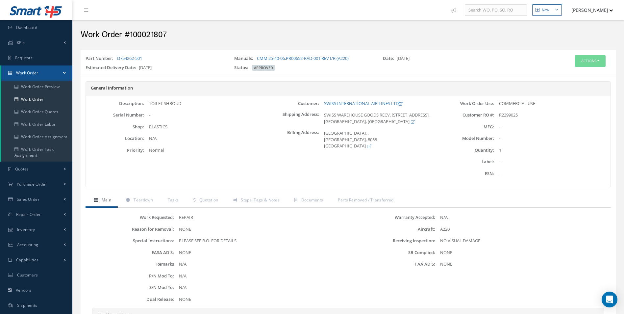
drag, startPoint x: 165, startPoint y: 53, endPoint x: 158, endPoint y: 58, distance: 8.3
click at [165, 53] on div "Part Number: D754262-501 Manuals: CMM 25-40-06 , PR00652-RAD-001 REV I/R (A220)…" at bounding box center [349, 63] width 536 height 21
drag, startPoint x: 157, startPoint y: 58, endPoint x: 118, endPoint y: 58, distance: 38.8
click at [118, 58] on div "Part Number: D754262-501" at bounding box center [155, 59] width 149 height 9
copy link "D754262-501"
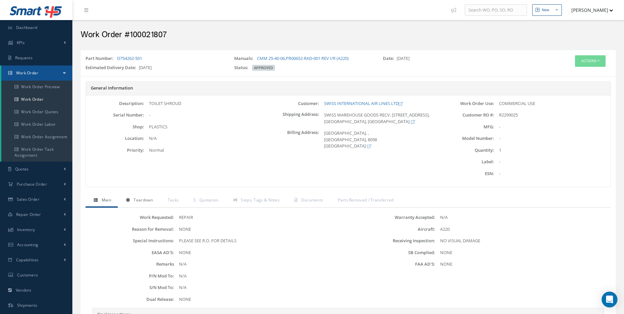
click at [141, 199] on span "Teardown" at bounding box center [143, 200] width 19 height 6
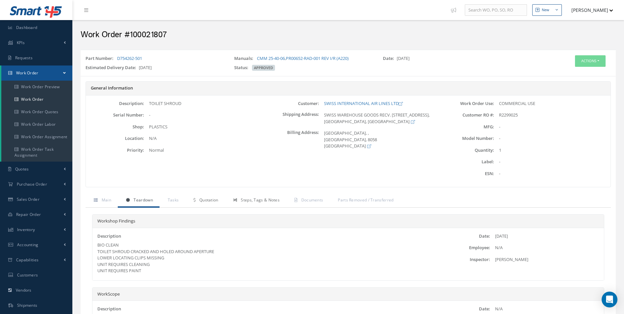
click at [227, 204] on link "Steps, Tags & Notes" at bounding box center [255, 201] width 61 height 14
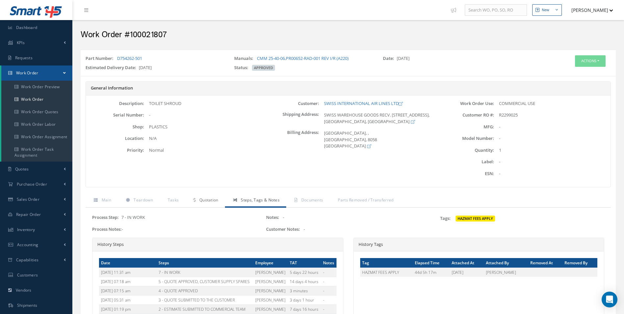
click at [213, 201] on span "Quotation" at bounding box center [208, 200] width 19 height 6
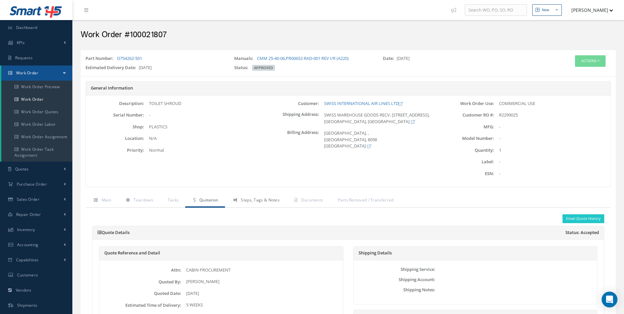
click at [256, 200] on span "Steps, Tags & Notes" at bounding box center [260, 200] width 39 height 6
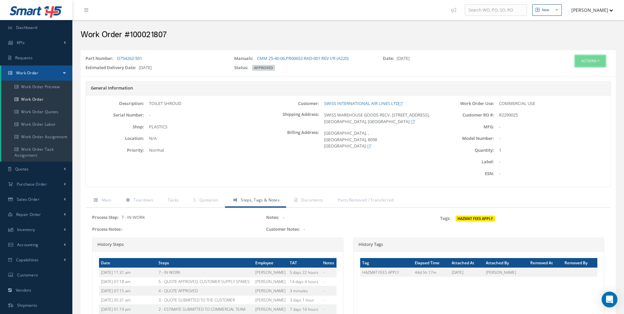
click at [584, 63] on button "Actions" at bounding box center [590, 61] width 31 height 12
click at [575, 73] on link "Edit" at bounding box center [580, 73] width 53 height 9
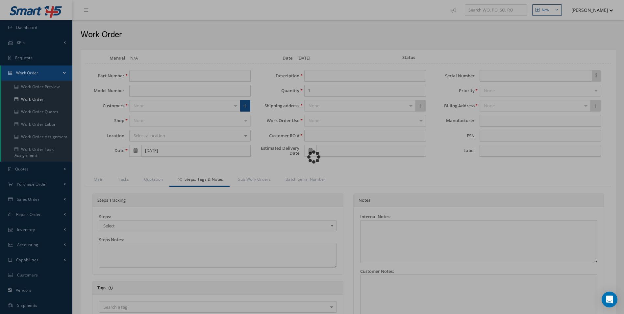
type input "D754262-501"
type input "[DATE]"
type input "TOILET SHROUD"
type input "R2299025"
type input "[DATE]"
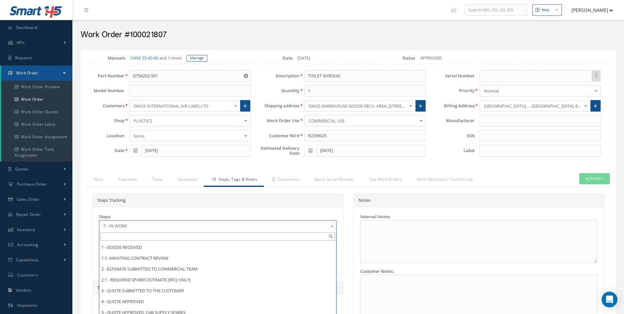
click at [150, 228] on span "7 - IN WORK" at bounding box center [215, 226] width 225 height 8
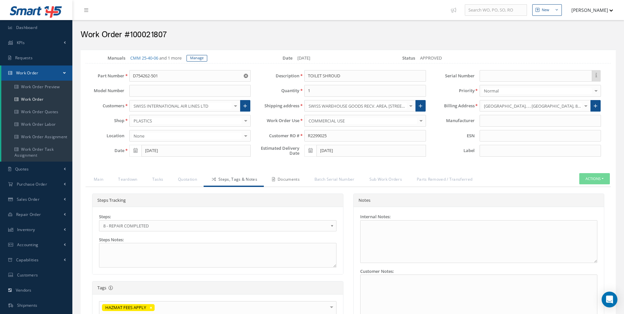
click at [288, 176] on link "Documents" at bounding box center [285, 180] width 42 height 14
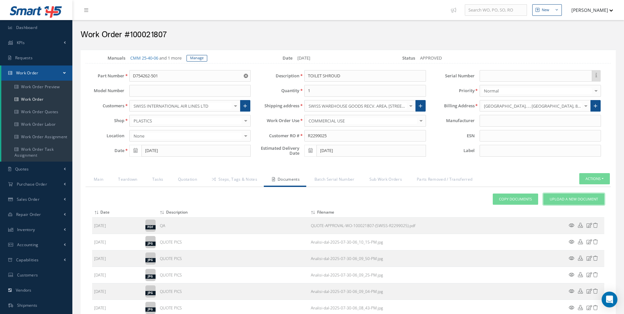
click at [560, 197] on span "Upload a New Document" at bounding box center [574, 200] width 48 height 6
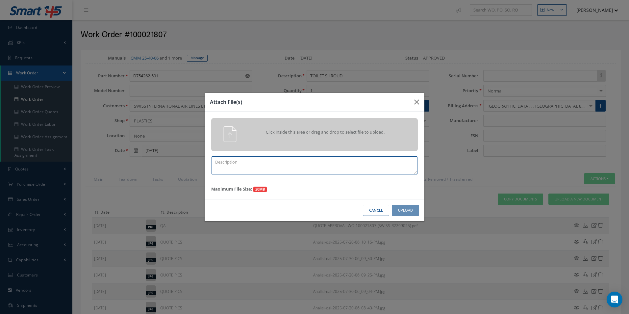
click at [239, 167] on textarea at bounding box center [315, 165] width 206 height 18
type textarea "FINIHS"
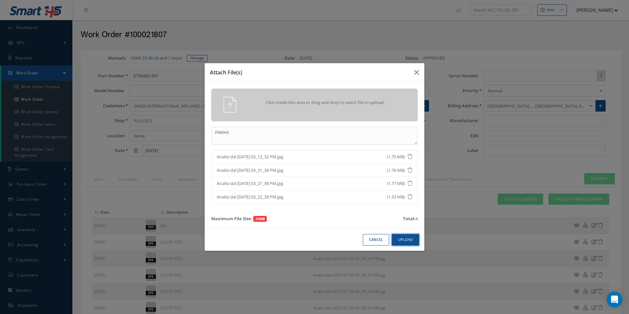
click at [407, 241] on button "Upload" at bounding box center [405, 240] width 27 height 12
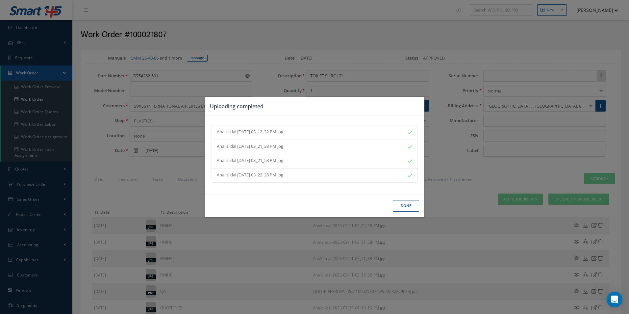
click at [409, 205] on button "Done" at bounding box center [406, 206] width 26 height 12
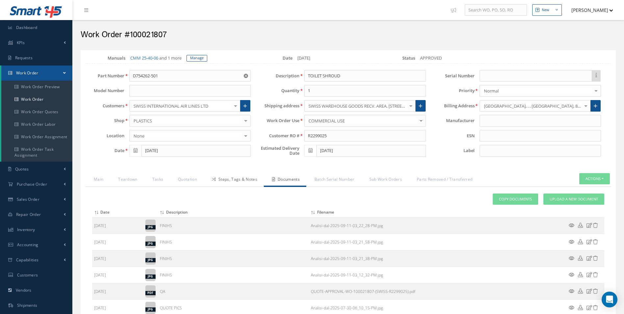
click at [237, 179] on link "Steps, Tags & Notes" at bounding box center [234, 180] width 60 height 14
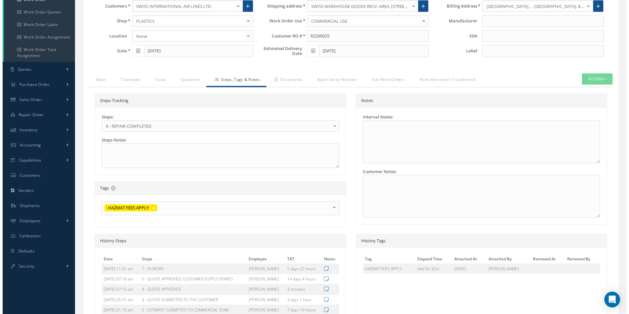
scroll to position [182, 0]
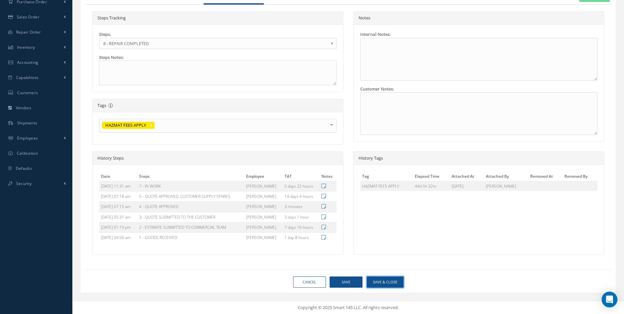
click at [387, 283] on button "Save & Close" at bounding box center [385, 283] width 37 height 12
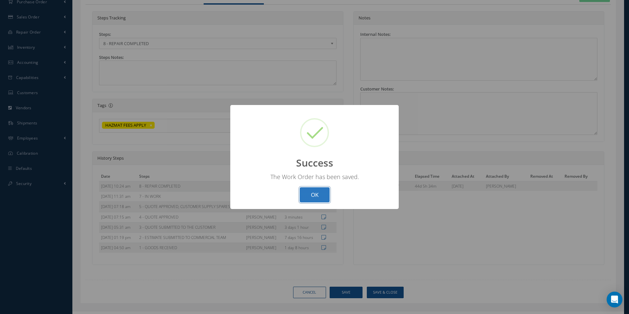
click at [312, 193] on button "OK" at bounding box center [315, 194] width 30 height 15
select select "25"
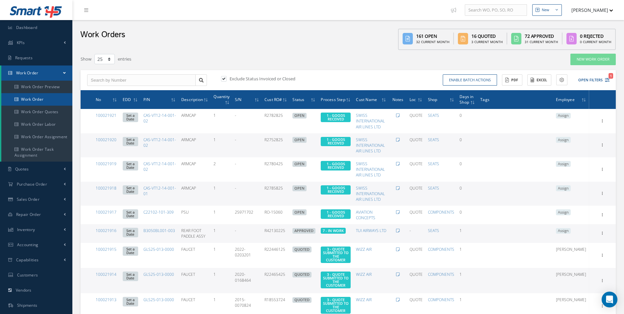
click at [39, 97] on link "Work Order" at bounding box center [36, 99] width 71 height 13
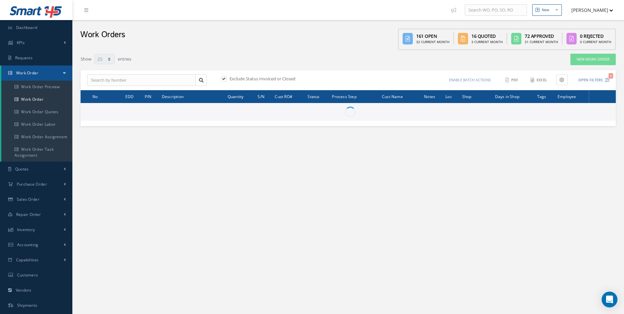
select select "25"
type input "All Work Request"
type input "All Work Performed"
type input "All Status"
type input "WO Part Status"
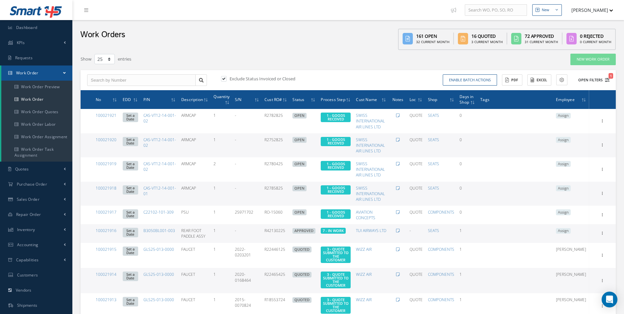
click at [608, 80] on icon "1" at bounding box center [607, 80] width 5 height 5
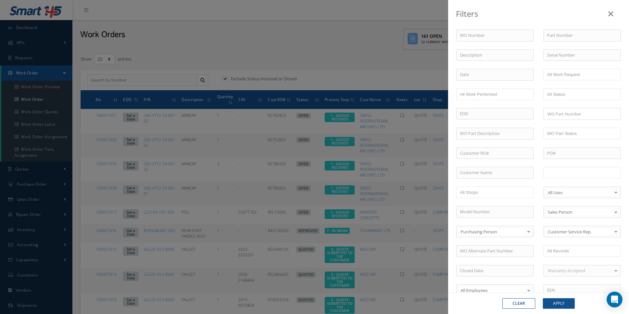
click at [568, 174] on input "text" at bounding box center [568, 173] width 42 height 8
click at [603, 170] on input "text" at bounding box center [607, 173] width 8 height 8
click at [592, 98] on div "WO Number Part Number Description Serial Number - BER CERTIFICATION FILE ONLY D…" at bounding box center [539, 135] width 174 height 408
click at [587, 96] on ul "8 - REPAIR COMPLETED 9 - FINAL DOCUMENTATION" at bounding box center [582, 82] width 77 height 29
click at [568, 298] on div "Clear Apply" at bounding box center [538, 303] width 181 height 21
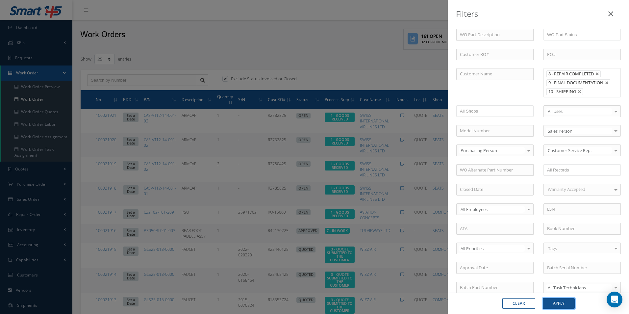
click at [567, 299] on button "Apply" at bounding box center [559, 303] width 32 height 11
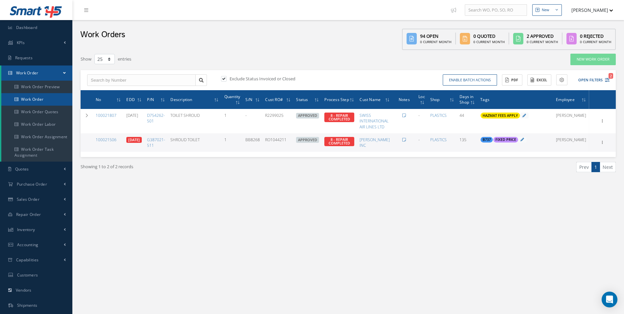
click at [32, 101] on link "Work Order" at bounding box center [36, 99] width 71 height 13
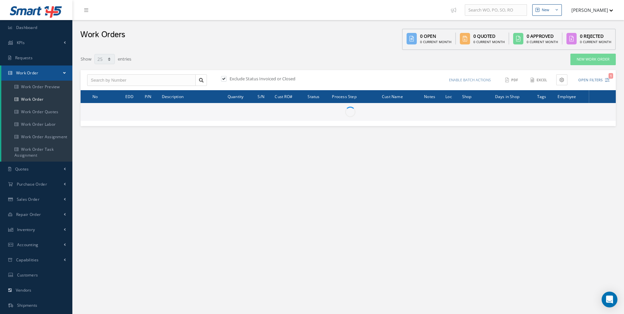
select select "25"
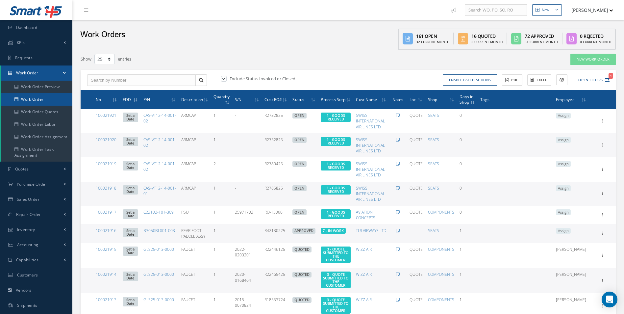
click at [37, 96] on link "Work Order" at bounding box center [36, 99] width 71 height 13
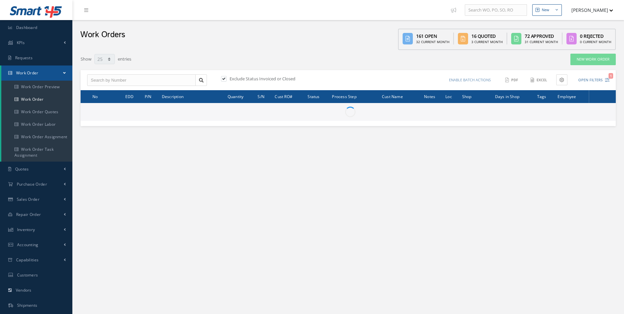
select select "25"
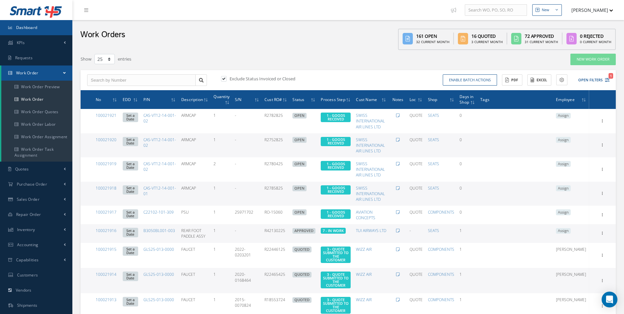
click at [31, 33] on link "Dashboard" at bounding box center [36, 27] width 72 height 15
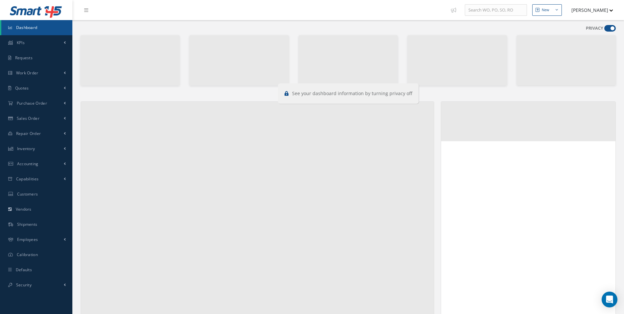
click at [613, 28] on span at bounding box center [611, 28] width 12 height 7
click at [605, 30] on input "checkbox" at bounding box center [605, 30] width 0 height 0
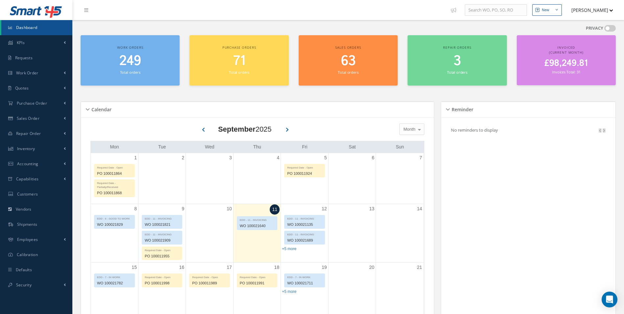
click at [613, 29] on span at bounding box center [611, 28] width 12 height 7
click at [605, 30] on input "checkbox" at bounding box center [605, 30] width 0 height 0
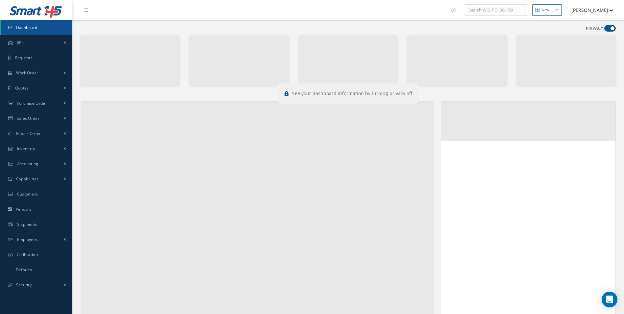
click at [610, 29] on span at bounding box center [611, 28] width 12 height 7
click at [605, 30] on input "checkbox" at bounding box center [605, 30] width 0 height 0
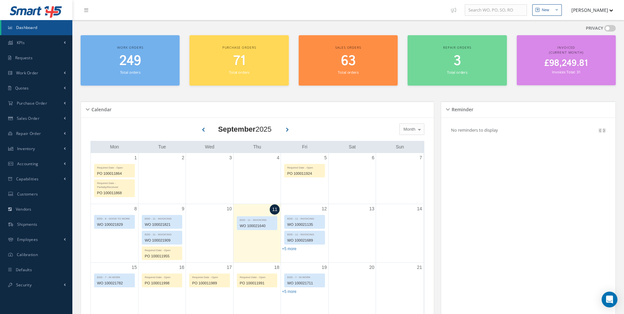
click at [610, 29] on span at bounding box center [611, 28] width 12 height 7
click at [605, 30] on input "checkbox" at bounding box center [605, 30] width 0 height 0
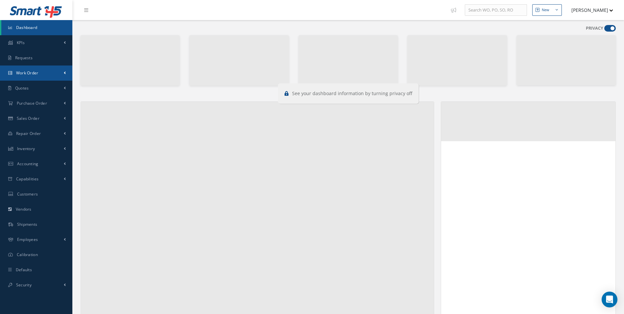
click at [24, 77] on link "Work Order" at bounding box center [36, 73] width 72 height 15
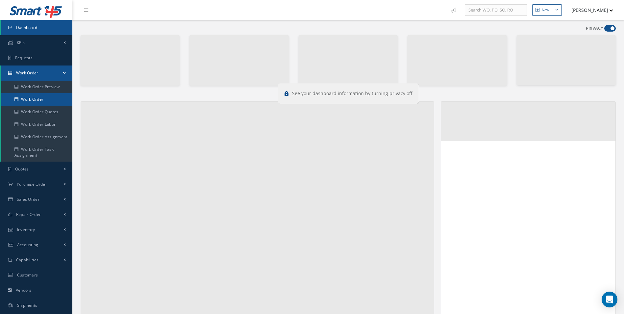
click at [25, 104] on link "Work Order" at bounding box center [36, 99] width 71 height 13
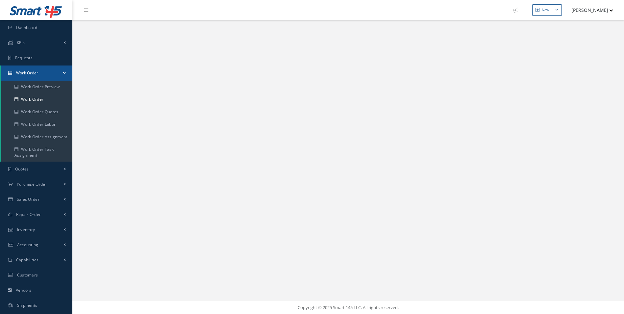
select select "25"
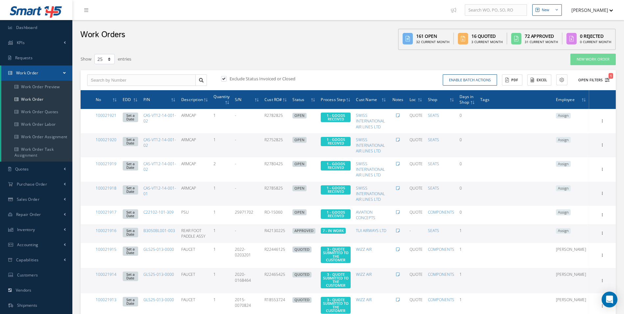
click at [606, 81] on icon "1" at bounding box center [607, 80] width 5 height 5
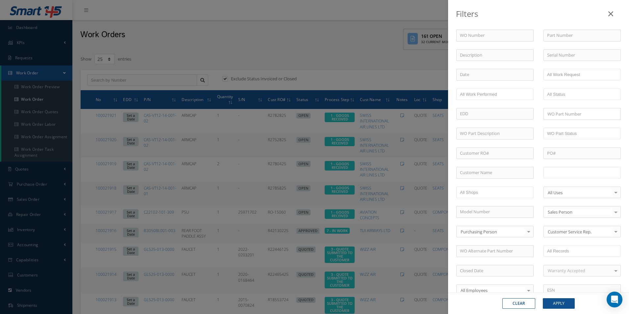
click at [568, 168] on li at bounding box center [568, 172] width 46 height 9
click at [560, 304] on button "Apply" at bounding box center [559, 303] width 32 height 11
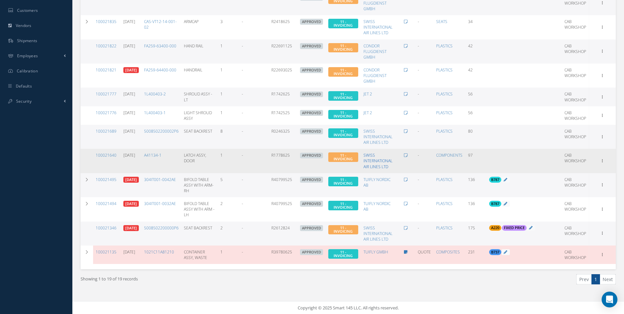
scroll to position [265, 0]
